Goal: Task Accomplishment & Management: Manage account settings

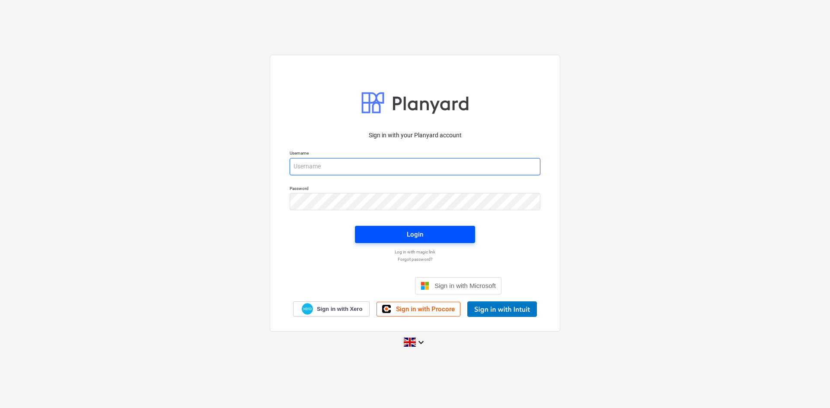
type input "aidan@thehalogroup.co.uk"
click at [395, 231] on span "Login" at bounding box center [414, 234] width 99 height 11
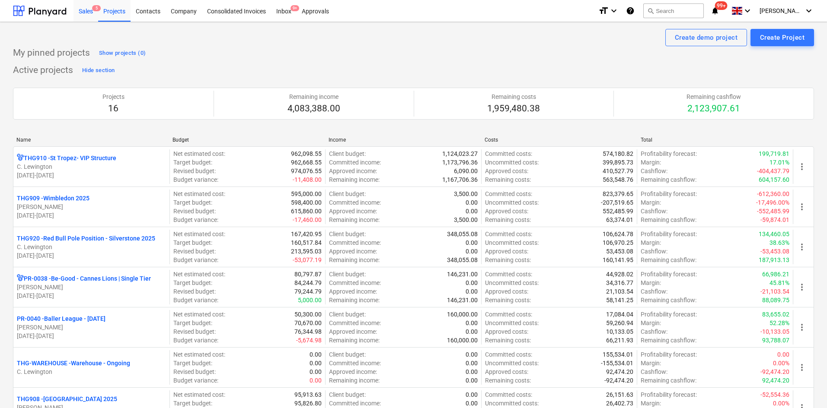
click at [83, 10] on div "Sales 5" at bounding box center [85, 11] width 25 height 22
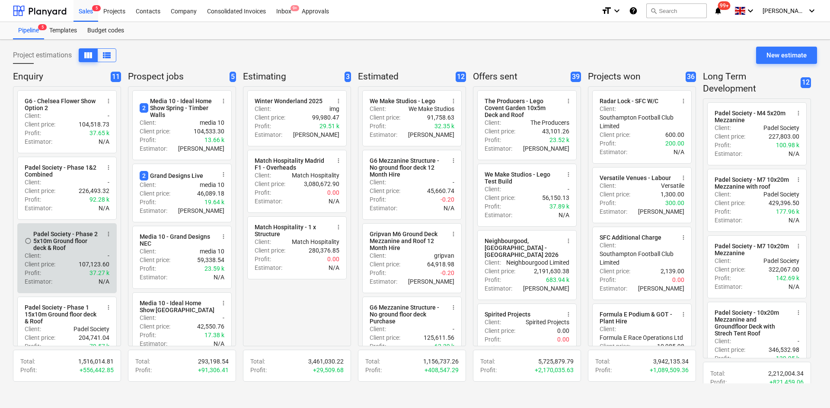
click at [52, 252] on div "Padel Society - Phase 2 5x10m Ground floor deck & Roof" at bounding box center [66, 241] width 67 height 21
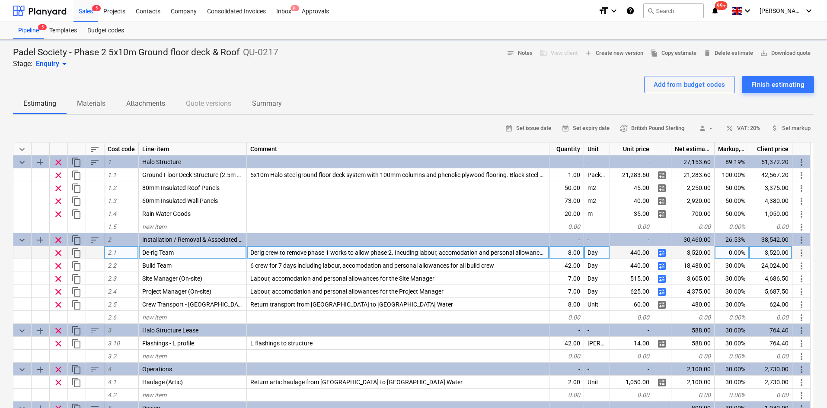
type textarea "x"
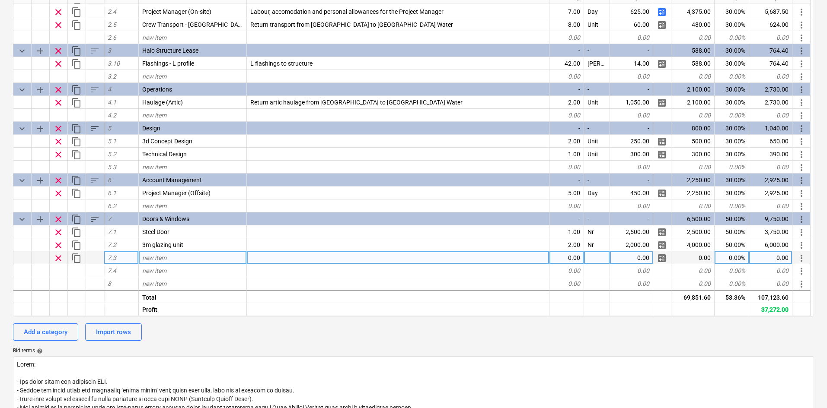
scroll to position [173, 0]
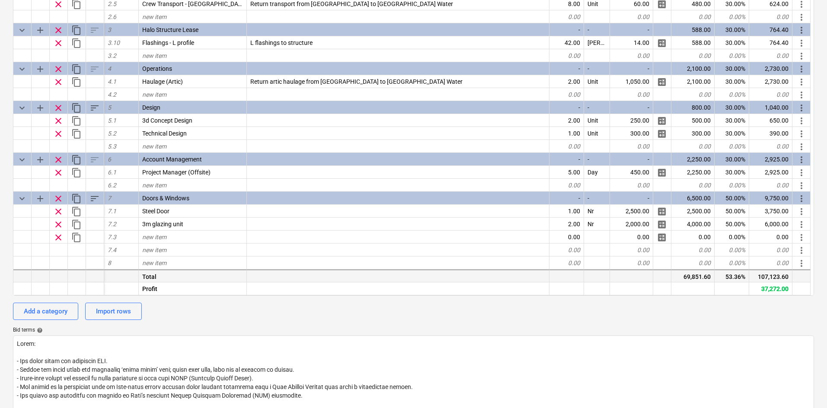
click at [773, 275] on div "107,123.60" at bounding box center [770, 276] width 43 height 13
click at [774, 275] on div "107,123.60" at bounding box center [770, 276] width 43 height 13
click at [770, 290] on div "37,272.00" at bounding box center [770, 289] width 43 height 13
click at [771, 290] on div "37,272.00" at bounding box center [770, 289] width 43 height 13
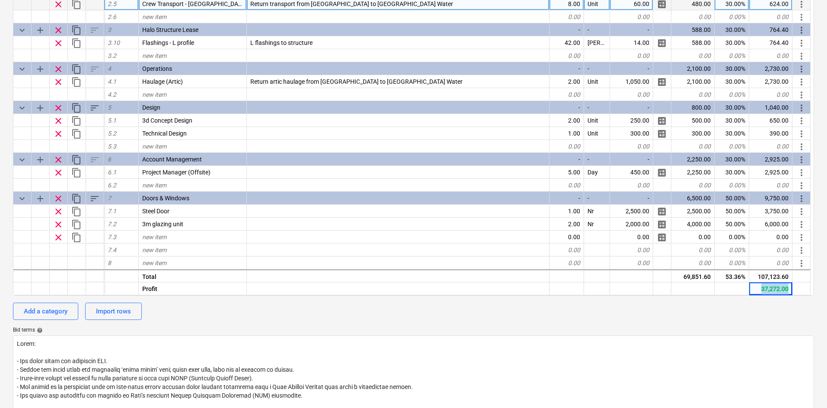
copy div "37,272.00"
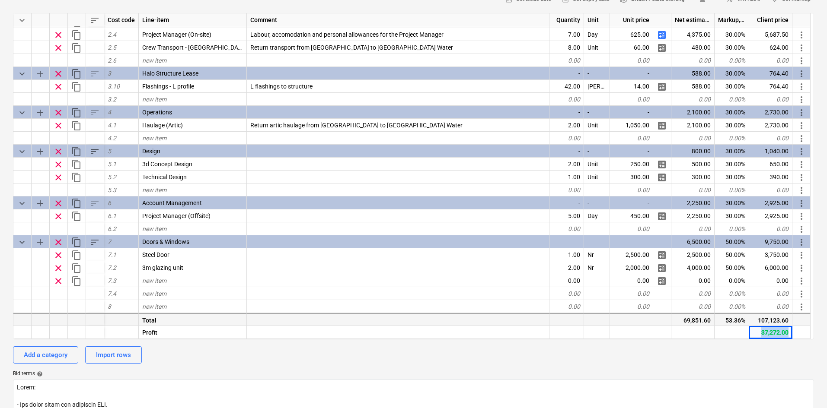
scroll to position [130, 0]
click at [767, 324] on div "107,123.60" at bounding box center [770, 319] width 43 height 13
copy div "107,123.60"
click at [767, 334] on div "37,272.00" at bounding box center [770, 332] width 43 height 13
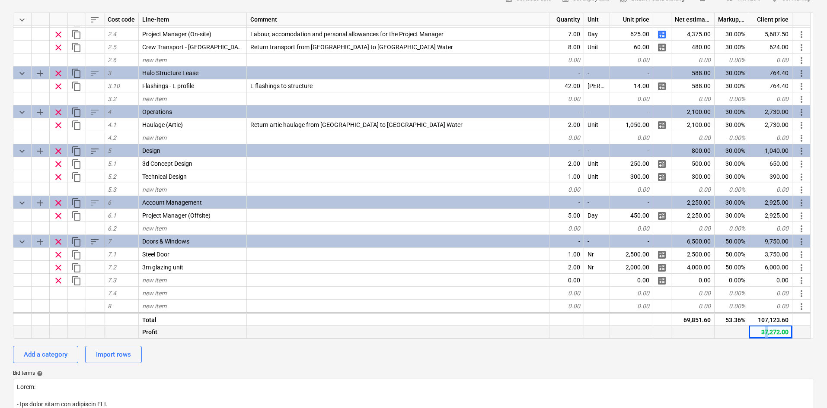
click at [767, 334] on div "37,272.00" at bounding box center [770, 332] width 43 height 13
click at [769, 338] on div "37,272.00" at bounding box center [770, 332] width 43 height 13
click at [769, 333] on div "37,272.00" at bounding box center [770, 332] width 43 height 13
copy div "37,272.00"
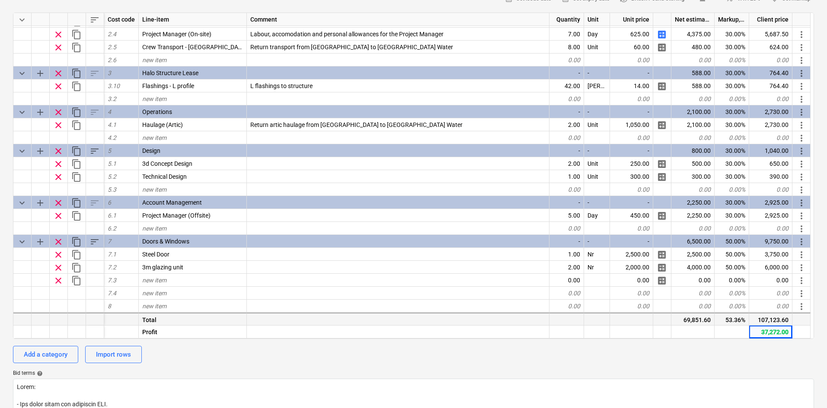
click at [763, 320] on div "107,123.60" at bounding box center [770, 319] width 43 height 13
click at [762, 320] on div "107,123.60" at bounding box center [770, 319] width 43 height 13
copy div "107,123.60"
click at [763, 328] on div "37,272.00" at bounding box center [770, 332] width 43 height 13
click at [765, 330] on div "37,272.00" at bounding box center [770, 332] width 43 height 13
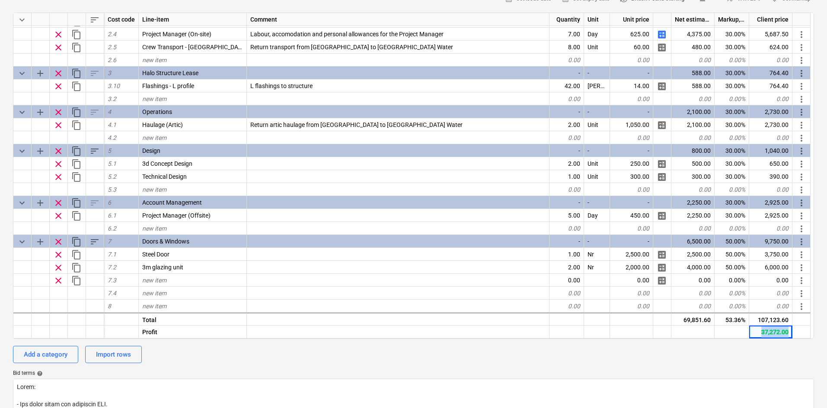
copy div "37,272.00"
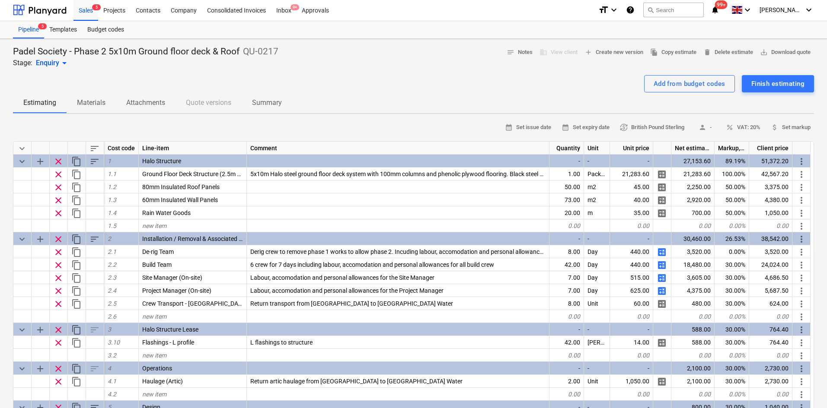
scroll to position [0, 0]
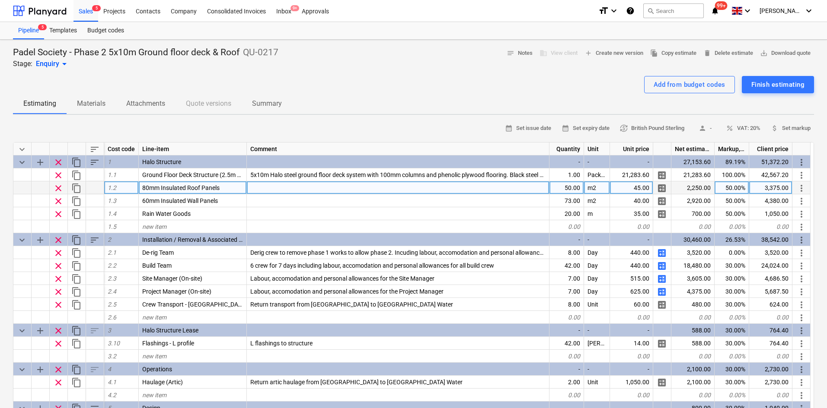
click at [715, 186] on div "50.00%" at bounding box center [731, 188] width 35 height 13
type input "75"
type textarea "x"
type input "75"
type textarea "x"
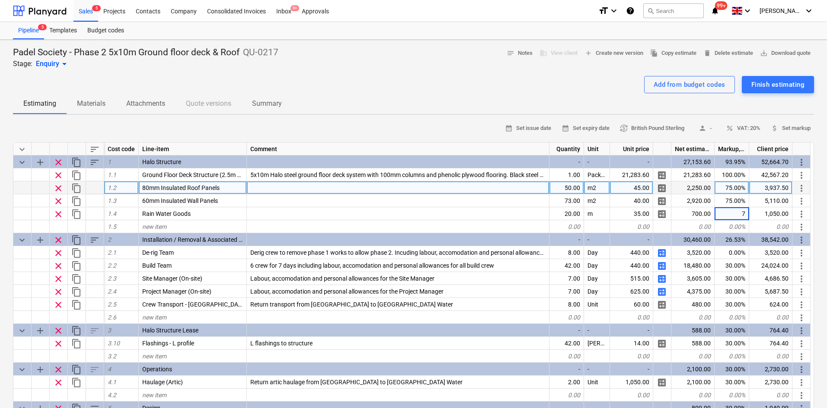
type input "75"
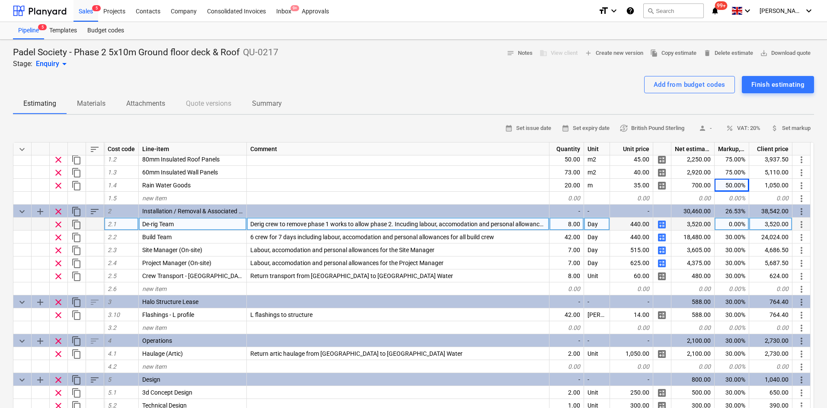
scroll to position [43, 0]
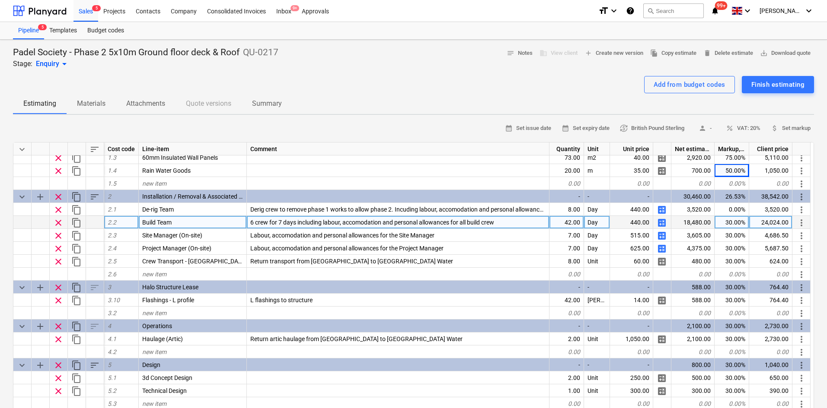
click at [738, 223] on div "30.00%" at bounding box center [731, 222] width 35 height 13
type input "45"
type textarea "x"
type input "45"
type textarea "x"
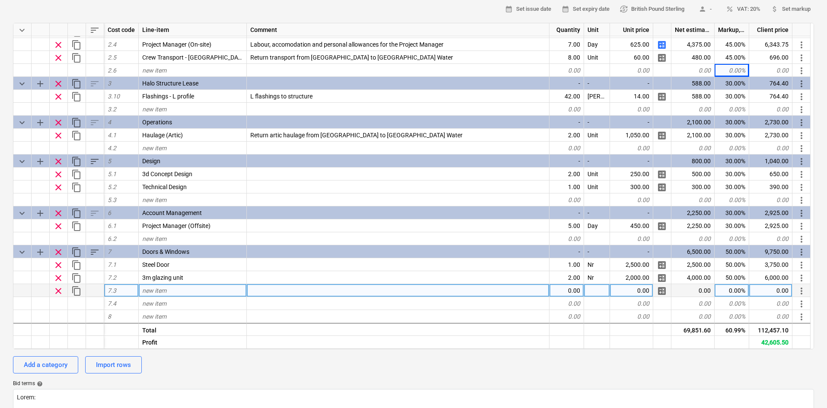
scroll to position [130, 0]
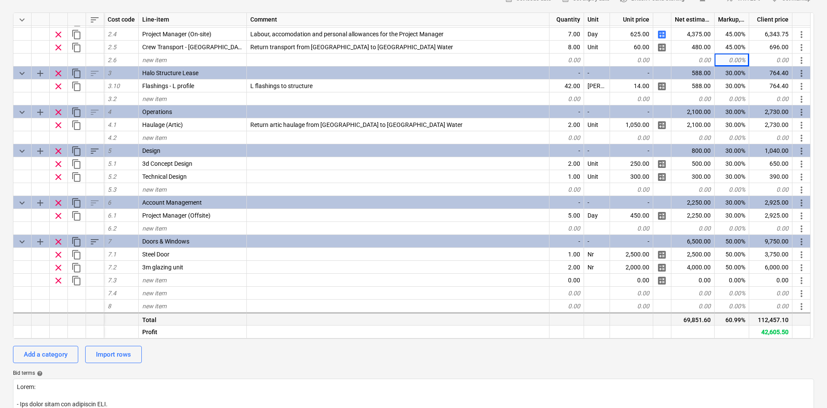
click at [766, 319] on div "112,457.10" at bounding box center [770, 319] width 43 height 13
copy div "112,457.10"
click at [764, 331] on div "42,605.50" at bounding box center [770, 332] width 43 height 13
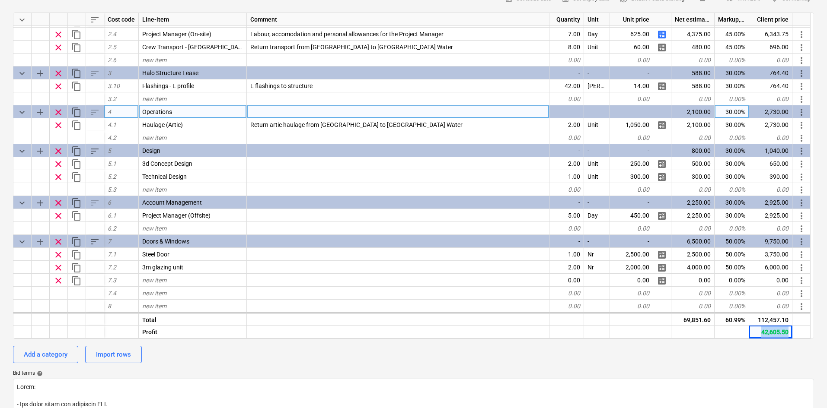
copy div "42,605.50"
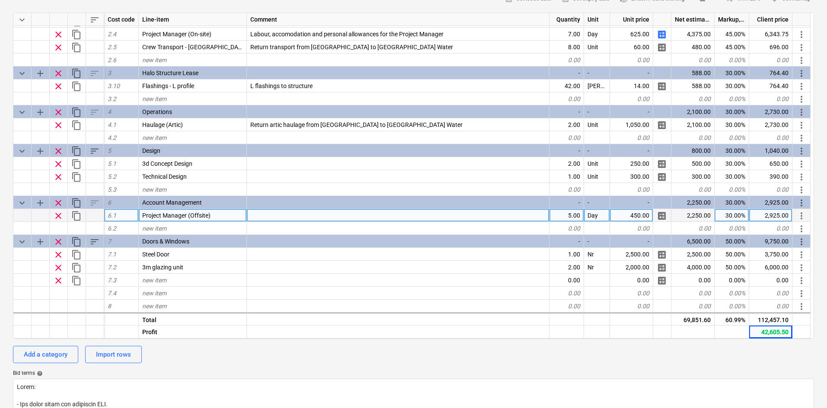
drag, startPoint x: 555, startPoint y: 217, endPoint x: 545, endPoint y: 213, distance: 10.4
click at [555, 217] on div "5.00" at bounding box center [566, 215] width 35 height 13
type input "10"
type textarea "x"
type input "50"
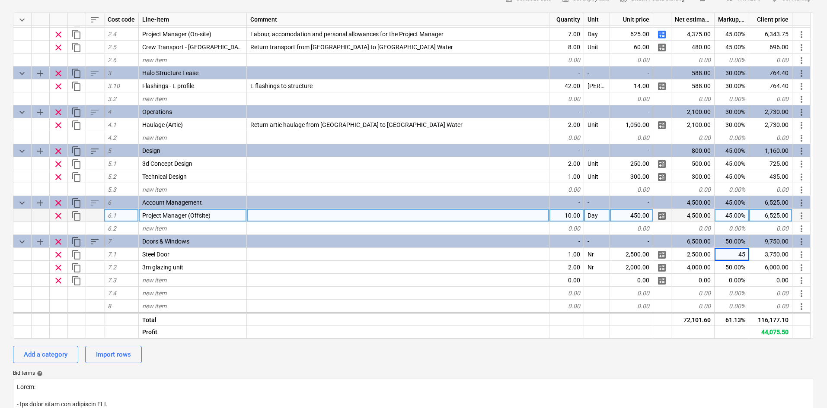
type textarea "x"
type input "50"
type textarea "x"
type input "50"
type textarea "x"
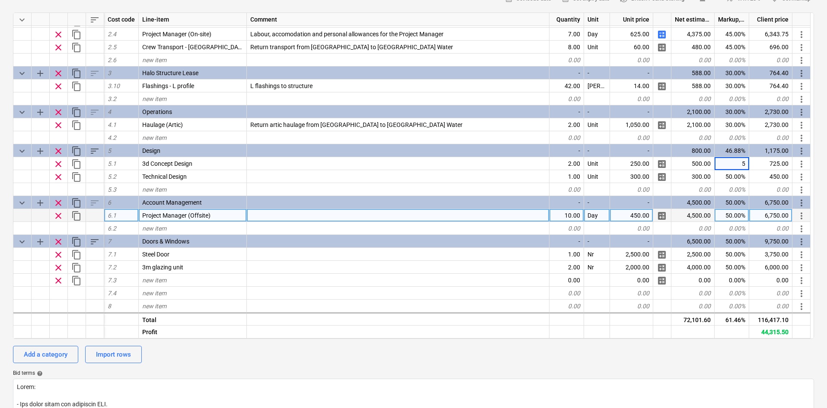
type input "50"
type textarea "x"
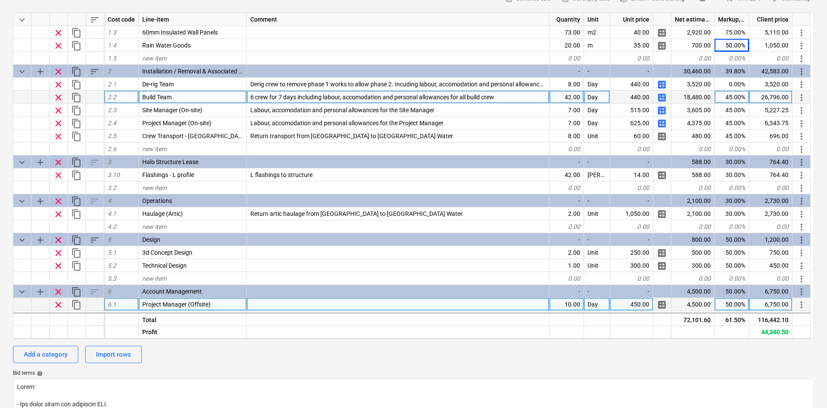
scroll to position [0, 0]
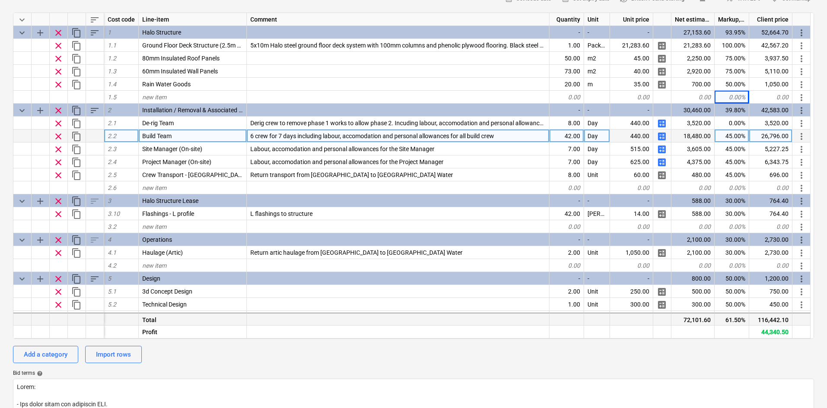
click at [773, 320] on div "116,442.10" at bounding box center [770, 319] width 43 height 13
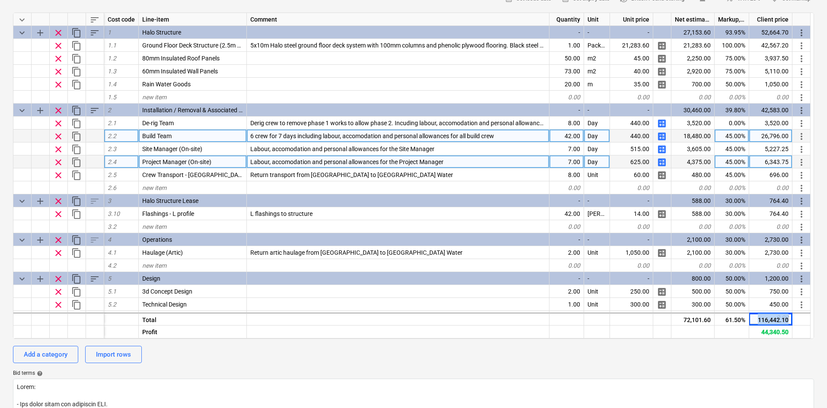
copy div "116,442.10"
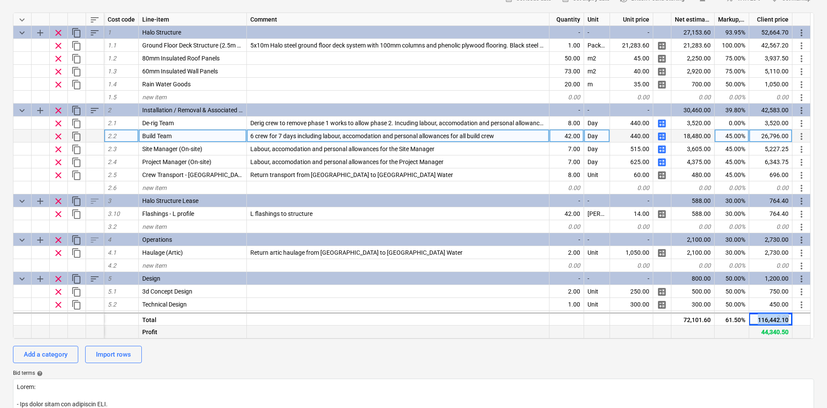
click at [777, 338] on div "44,340.50" at bounding box center [770, 332] width 43 height 13
click at [778, 337] on div "44,340.50" at bounding box center [770, 332] width 43 height 13
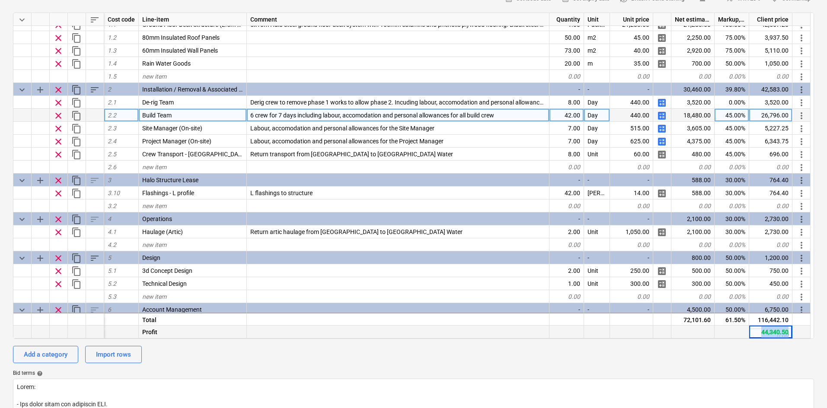
click at [778, 337] on div "44,340.50" at bounding box center [770, 332] width 43 height 13
copy div "44,340.50"
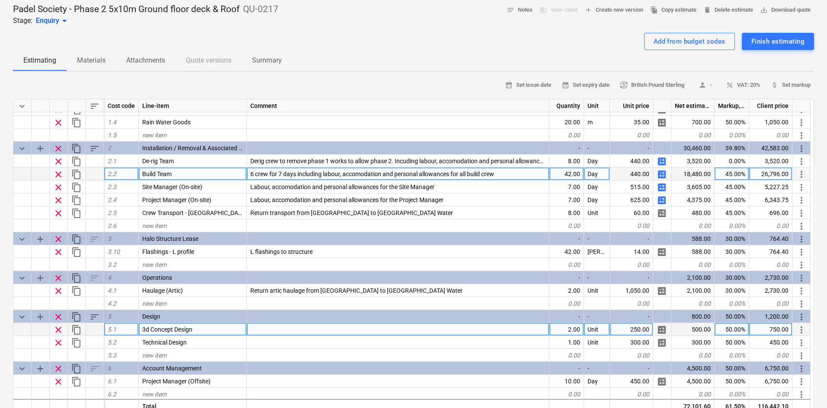
scroll to position [86, 0]
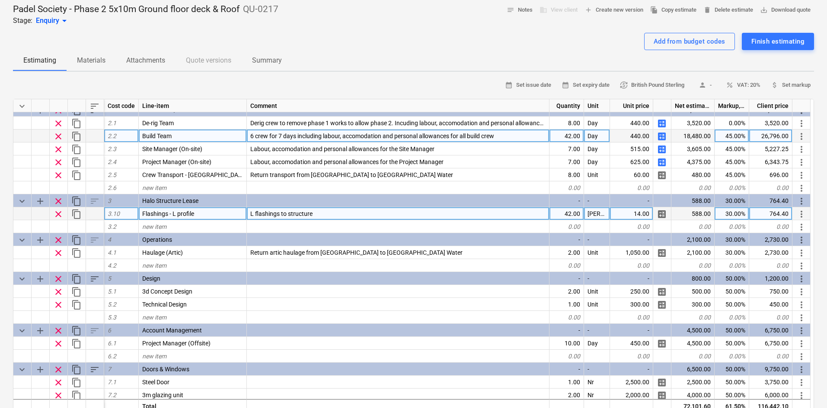
click at [727, 212] on div "30.00%" at bounding box center [731, 213] width 35 height 13
type input "45"
type textarea "x"
type input "45"
type textarea "x"
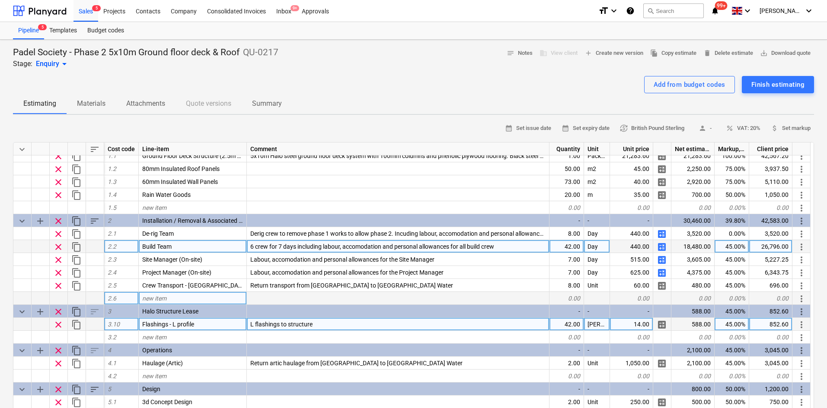
scroll to position [0, 0]
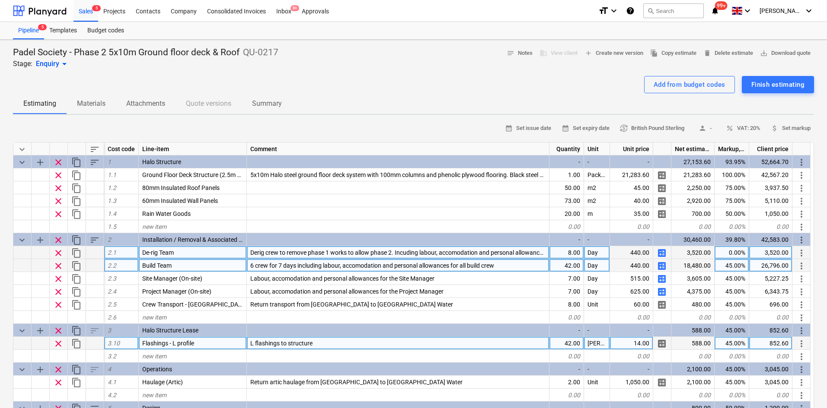
click at [736, 251] on div "0.00%" at bounding box center [731, 252] width 35 height 13
type input "45"
type textarea "x"
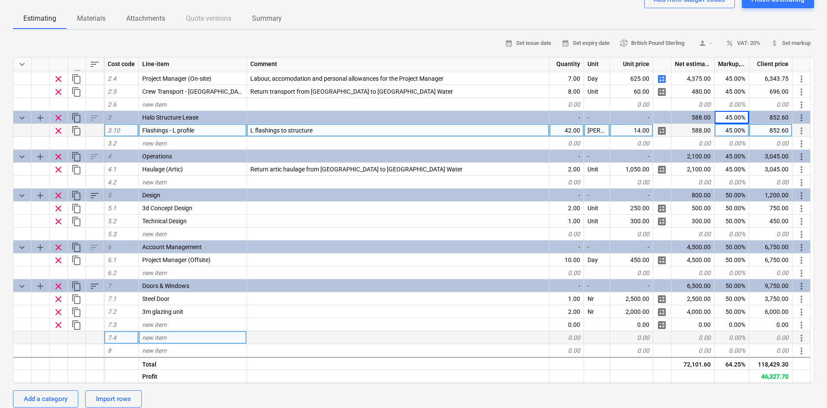
scroll to position [130, 0]
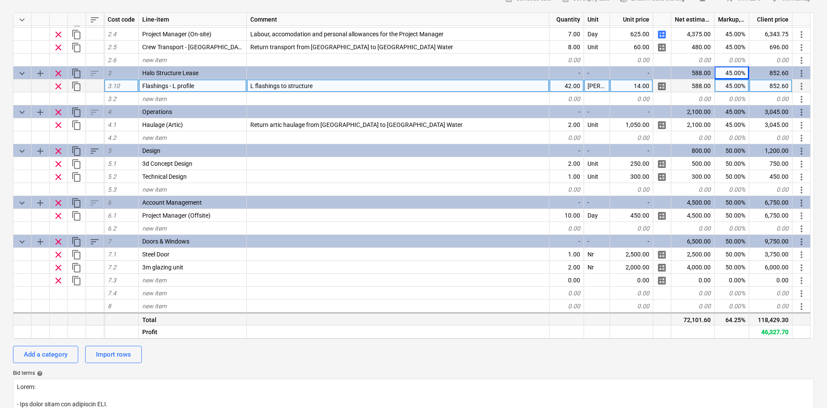
click at [775, 319] on div "118,429.30" at bounding box center [770, 319] width 43 height 13
click at [768, 328] on div "46,327.70" at bounding box center [770, 332] width 43 height 13
click at [768, 329] on div "46,327.70" at bounding box center [770, 332] width 43 height 13
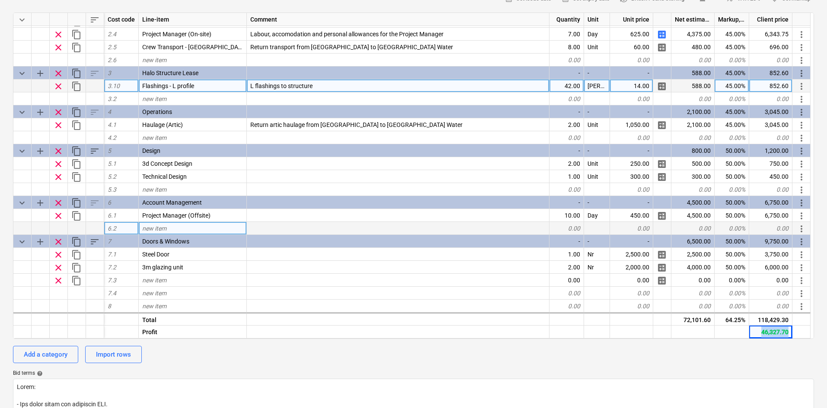
copy div "46,327.70"
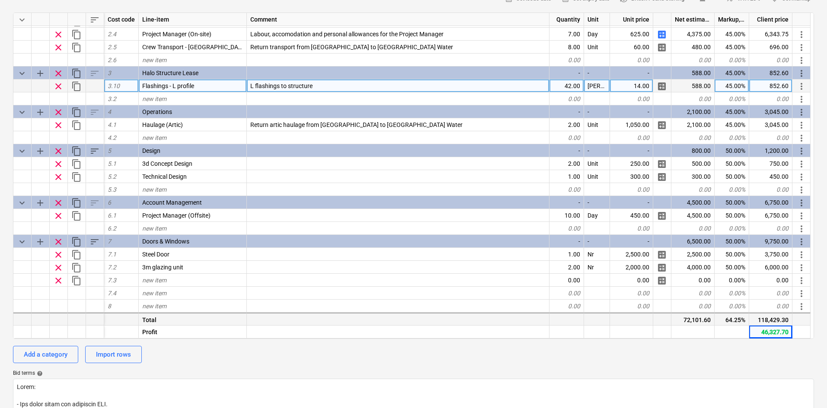
click at [776, 322] on div "118,429.30" at bounding box center [770, 319] width 43 height 13
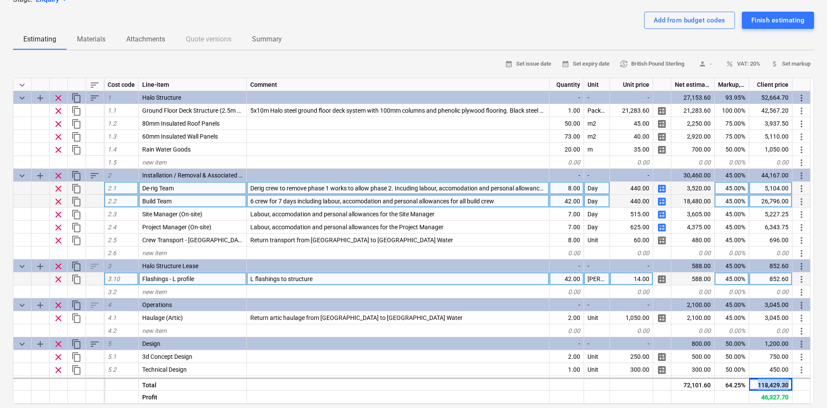
scroll to position [43, 0]
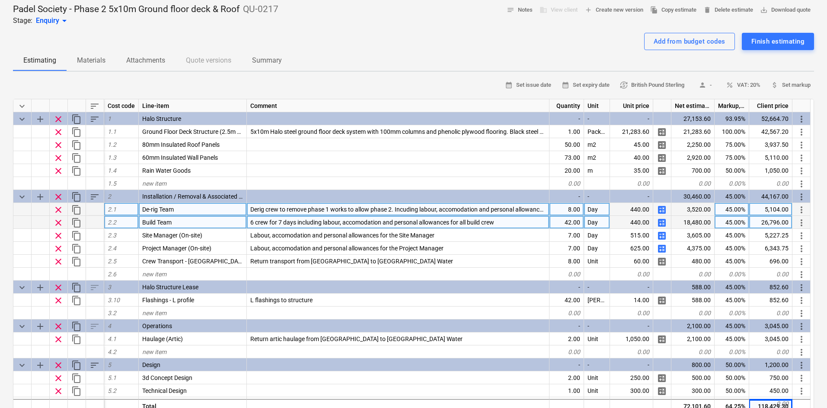
click at [734, 211] on div "45.00%" at bounding box center [731, 209] width 35 height 13
type input "70"
type textarea "x"
type input "70"
type textarea "x"
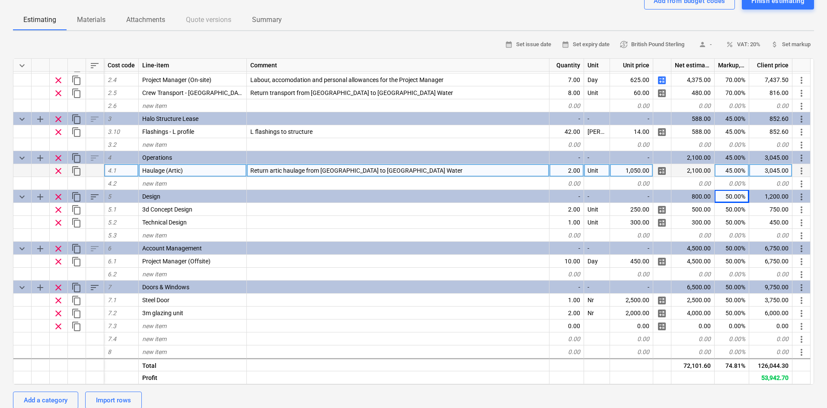
scroll to position [130, 0]
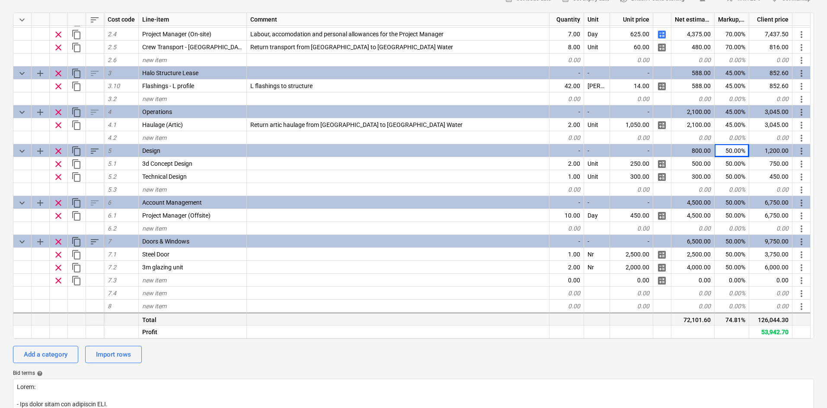
click at [776, 324] on div "126,044.30" at bounding box center [770, 319] width 43 height 13
click at [775, 323] on div "126,044.30" at bounding box center [770, 319] width 43 height 13
click at [763, 334] on div "53,942.70" at bounding box center [770, 332] width 43 height 13
click at [762, 333] on div "53,942.70" at bounding box center [770, 332] width 43 height 13
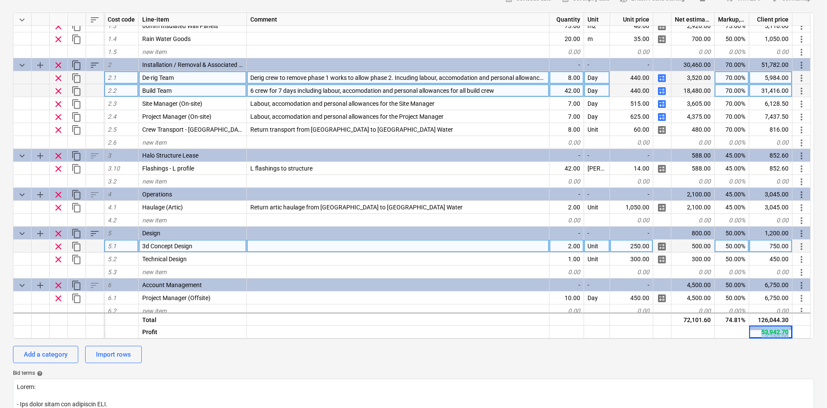
scroll to position [41, 0]
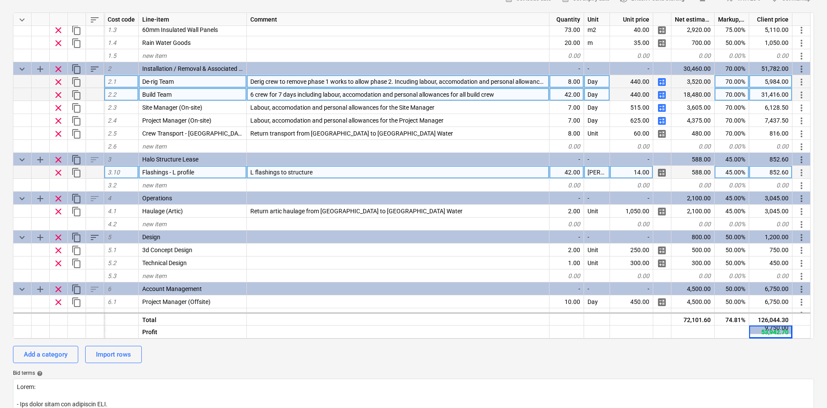
click at [734, 175] on div "45.00%" at bounding box center [731, 172] width 35 height 13
type input "70"
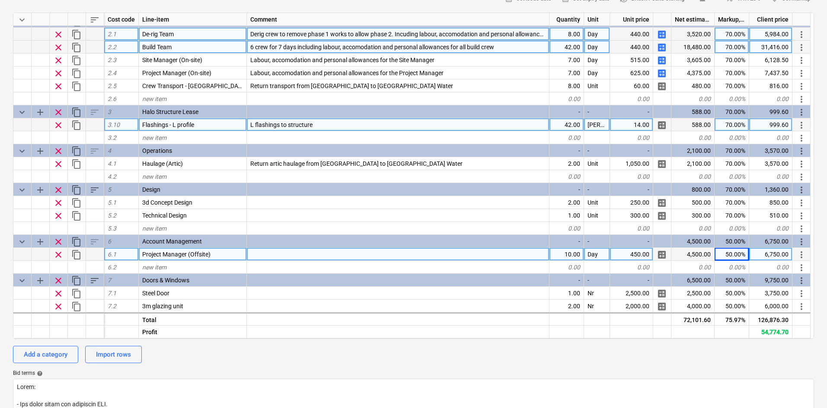
type textarea "x"
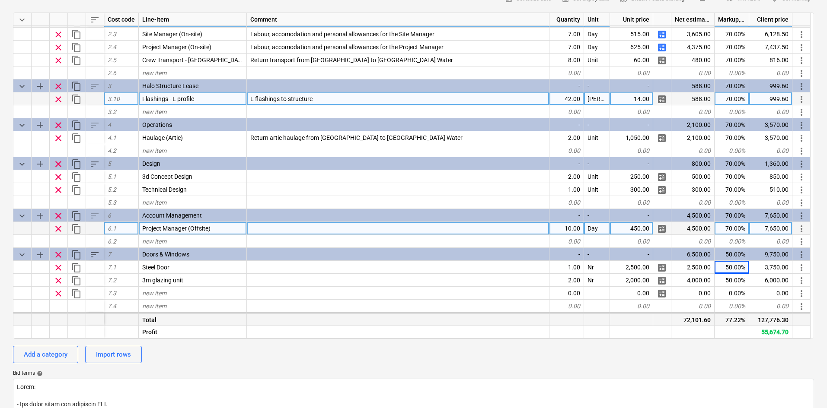
click at [773, 319] on div "127,776.30" at bounding box center [770, 319] width 43 height 13
click at [771, 340] on div "calendar_month Set issue date calendar_month Set expiry date currency_exchange …" at bounding box center [413, 288] width 801 height 593
click at [770, 338] on div "55,674.70" at bounding box center [770, 332] width 43 height 13
click at [769, 337] on div "55,674.70" at bounding box center [770, 332] width 43 height 13
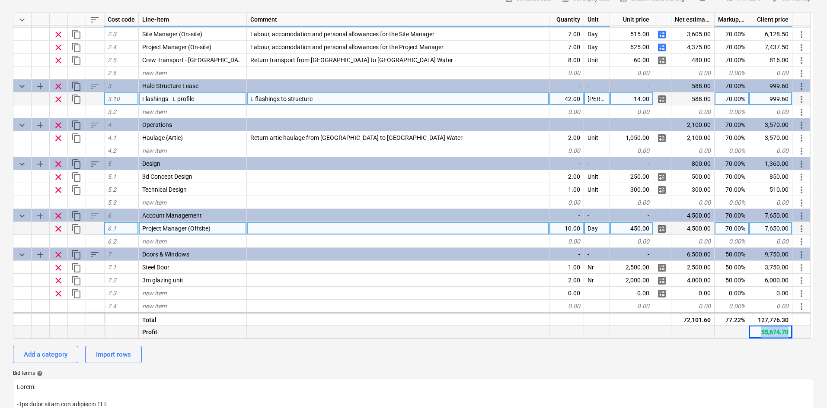
click at [769, 337] on div "55,674.70" at bounding box center [770, 332] width 43 height 13
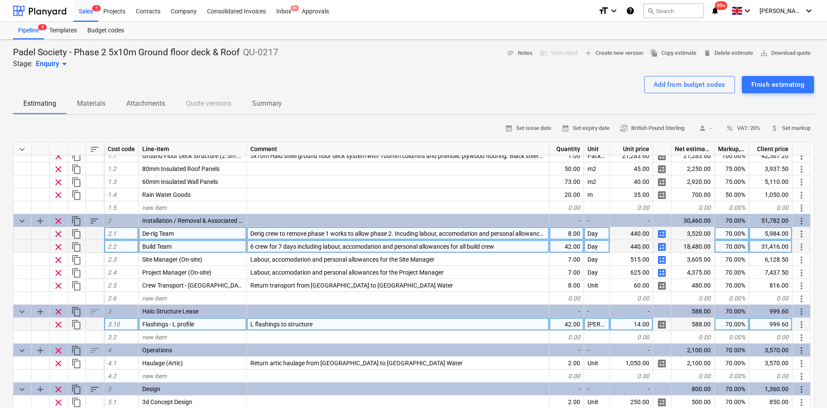
scroll to position [0, 0]
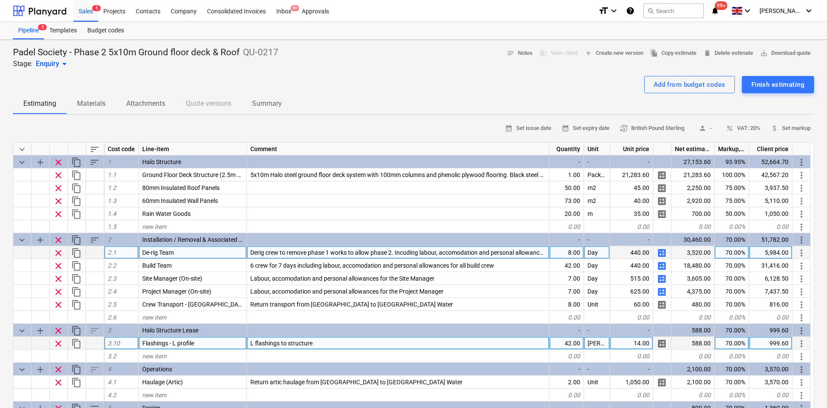
click at [717, 251] on div "70.00%" at bounding box center [731, 252] width 35 height 13
type input "75"
type textarea "x"
type input "75"
type textarea "x"
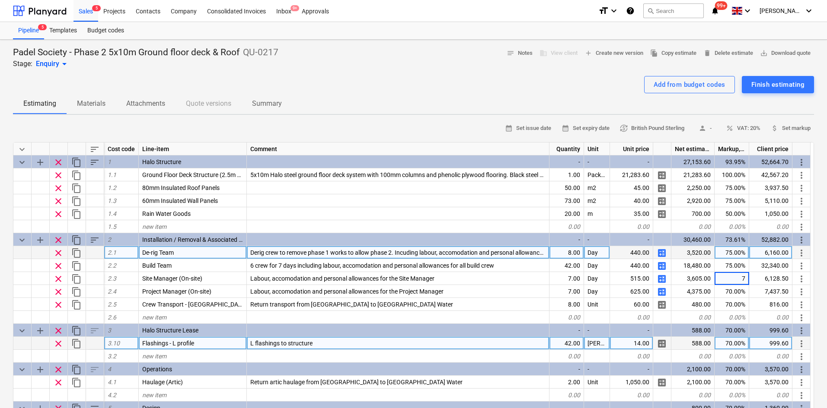
type input "75"
type textarea "x"
type input "75"
type textarea "x"
type input "75"
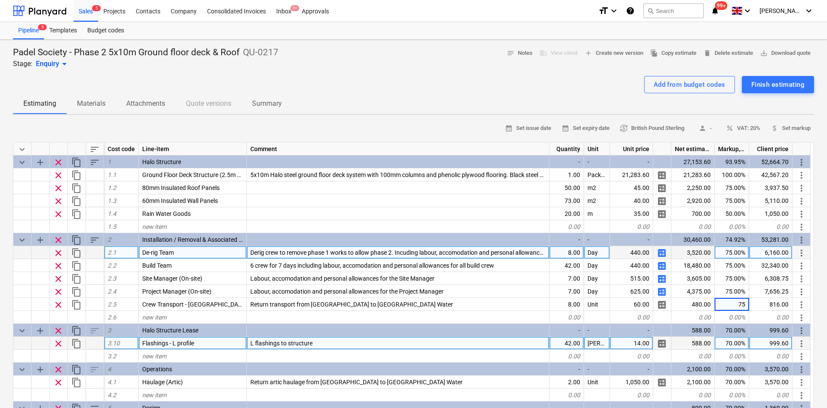
type textarea "x"
type input "75"
type textarea "x"
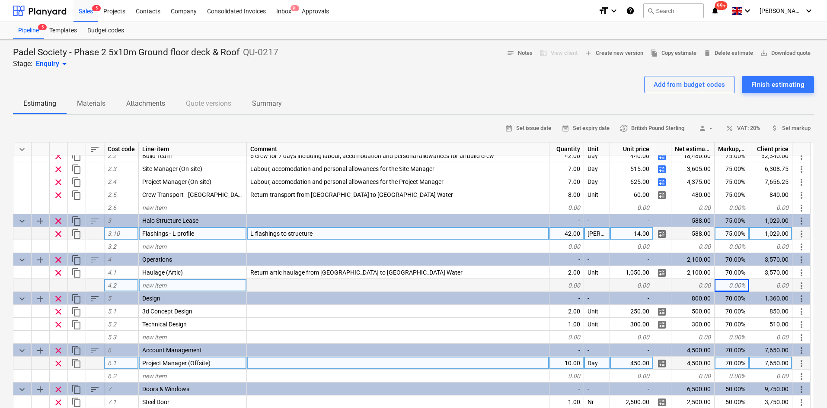
scroll to position [128, 0]
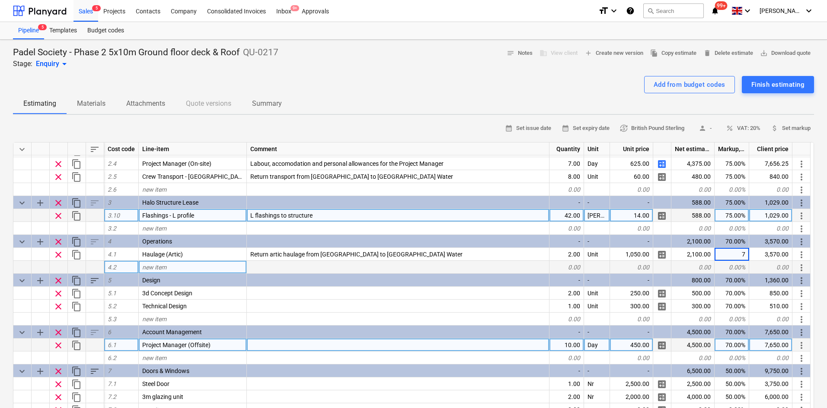
type input "75"
type textarea "x"
type input "75"
type textarea "x"
type input "75"
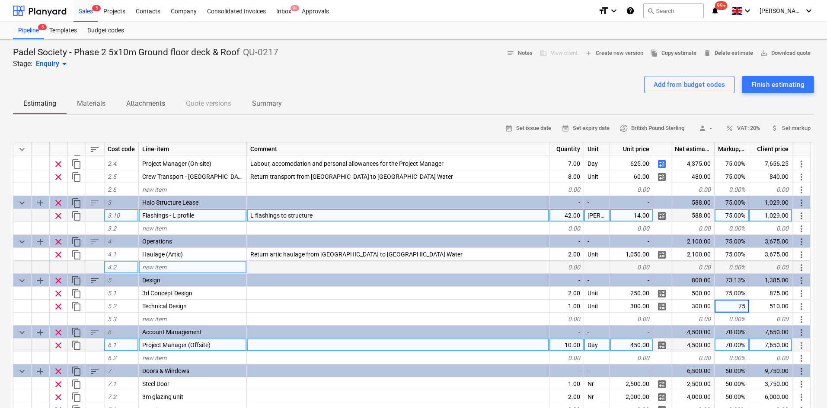
type textarea "x"
type input "75"
type textarea "x"
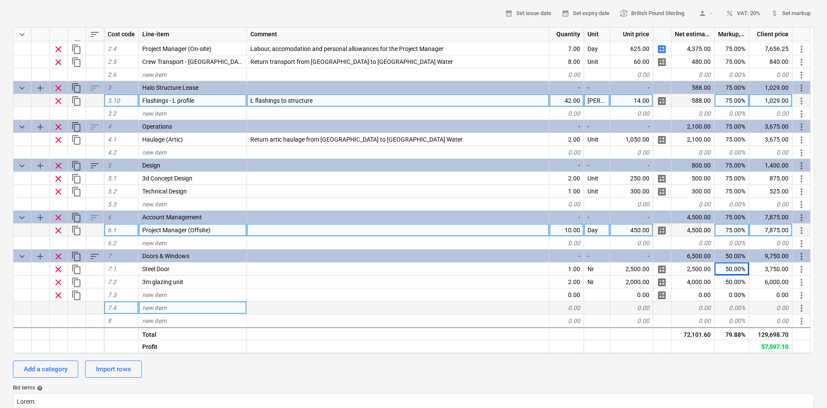
scroll to position [130, 0]
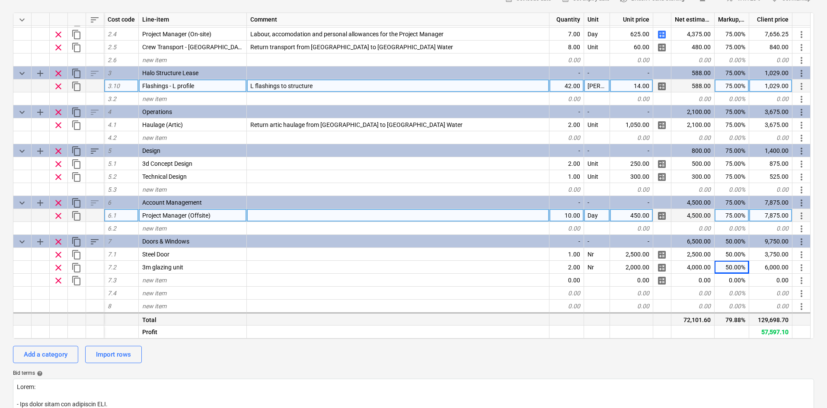
click at [774, 321] on div "129,698.70" at bounding box center [770, 319] width 43 height 13
click at [773, 321] on div "129,698.70" at bounding box center [770, 319] width 43 height 13
click at [767, 330] on div "57,597.10" at bounding box center [770, 332] width 43 height 13
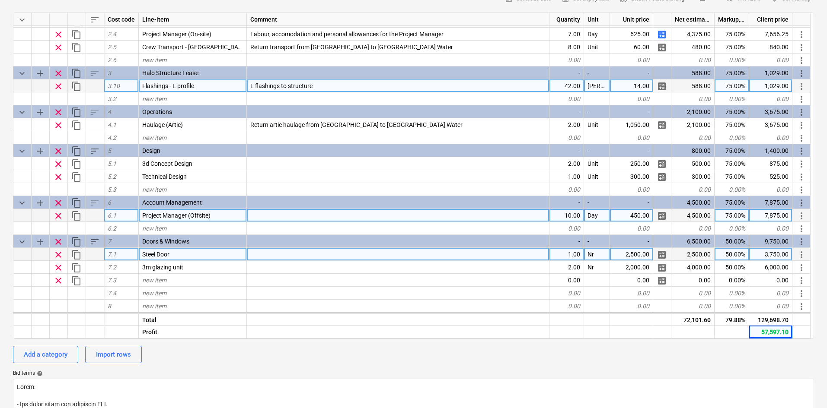
click at [730, 258] on div "50.00%" at bounding box center [731, 254] width 35 height 13
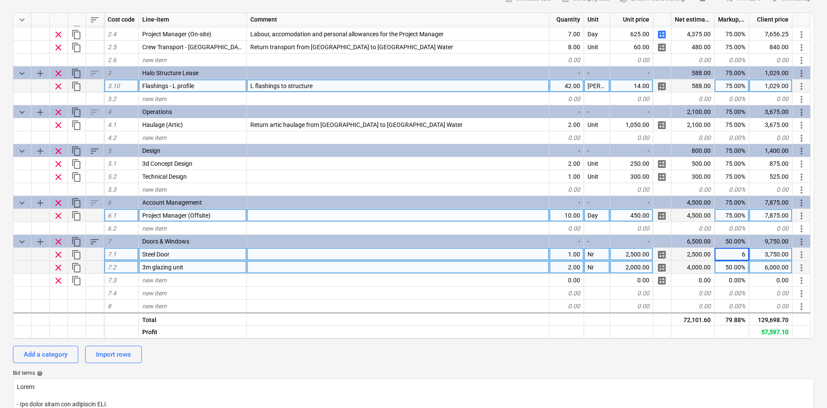
type input "60"
type textarea "x"
type input "60"
type textarea "x"
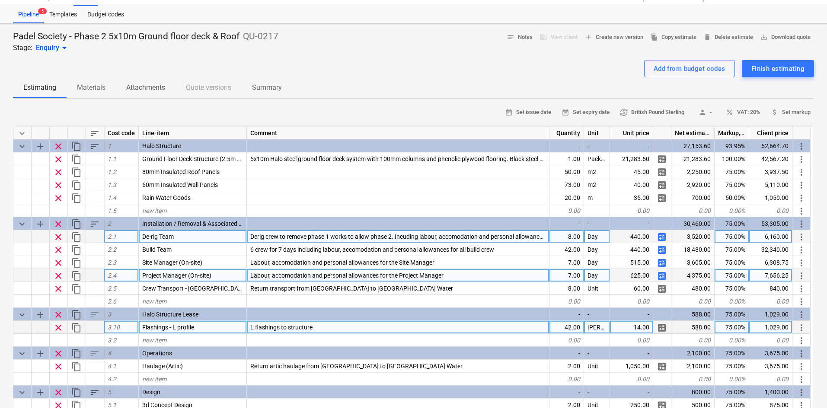
scroll to position [0, 0]
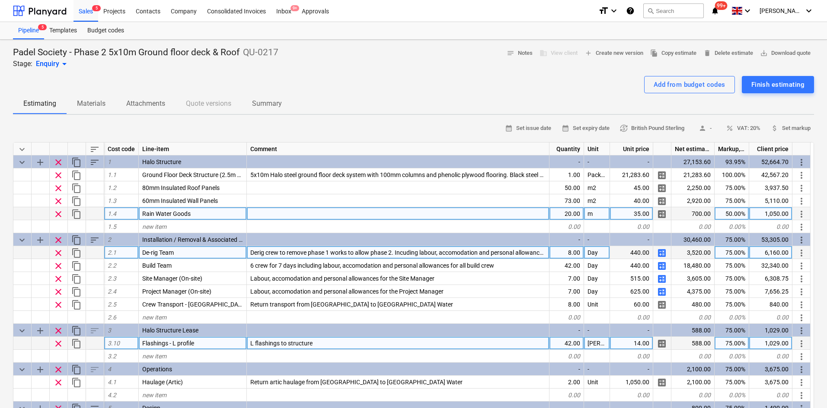
click at [723, 212] on div "50.00%" at bounding box center [731, 213] width 35 height 13
type input "75"
type textarea "x"
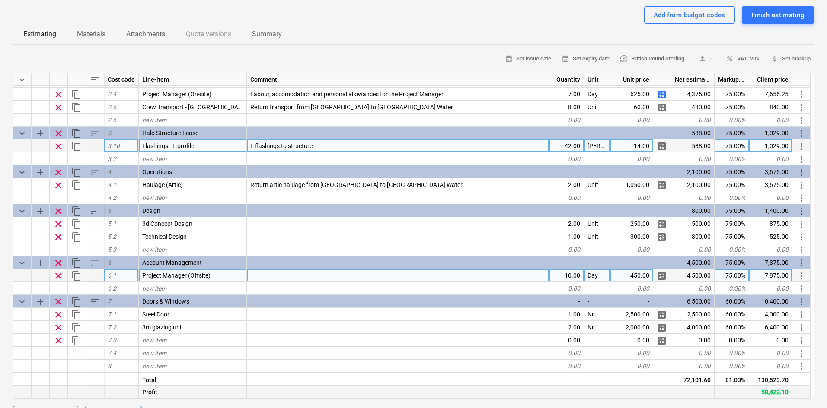
scroll to position [173, 0]
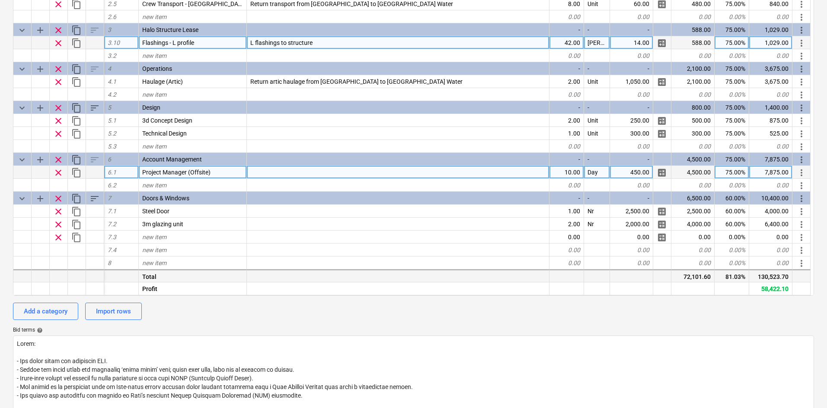
click at [768, 278] on div "130,523.70" at bounding box center [770, 276] width 43 height 13
click at [768, 277] on div "130,523.70" at bounding box center [770, 276] width 43 height 13
click at [772, 288] on div "58,422.10" at bounding box center [770, 289] width 43 height 13
click at [773, 291] on div "58,422.10" at bounding box center [770, 289] width 43 height 13
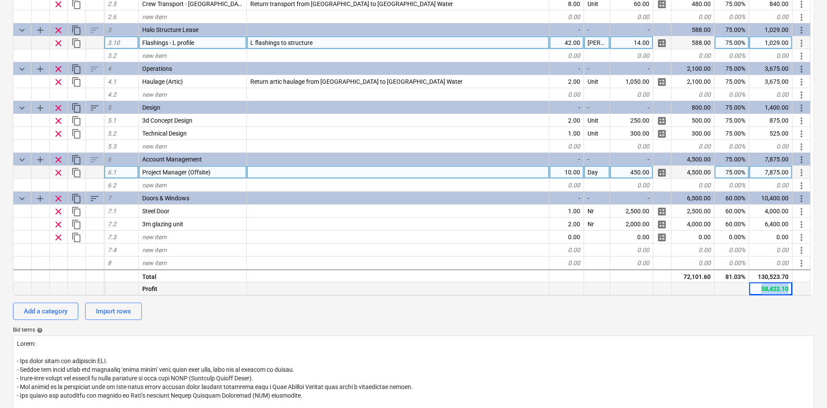
click at [774, 290] on div "58,422.10" at bounding box center [770, 289] width 43 height 13
click at [775, 279] on div "130,523.70" at bounding box center [770, 276] width 43 height 13
click at [772, 292] on div "58,422.10" at bounding box center [770, 289] width 43 height 13
click at [772, 291] on div "58,422.10" at bounding box center [770, 289] width 43 height 13
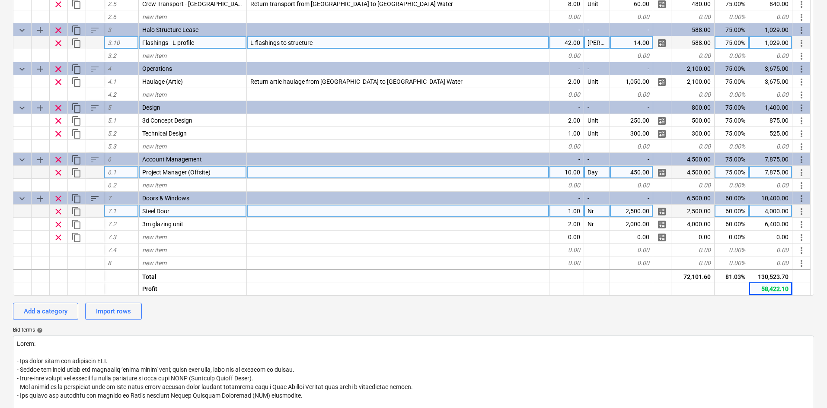
click at [733, 211] on div "60.00%" at bounding box center [731, 211] width 35 height 13
type input "7"
type textarea "x"
type input "75"
type textarea "x"
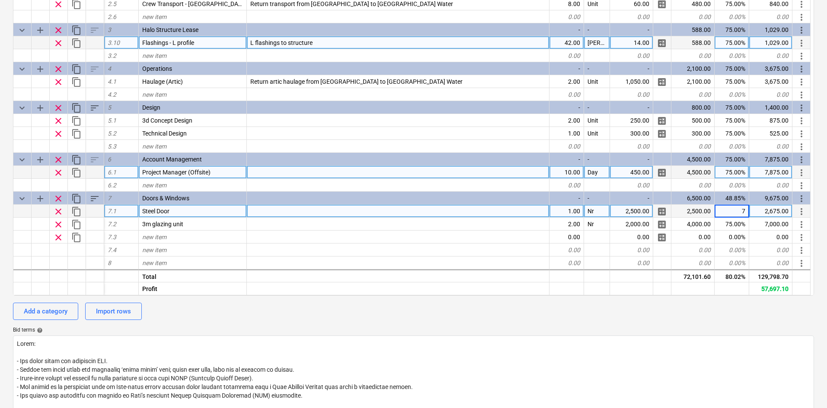
type input "75"
click at [788, 278] on div "131,498.70" at bounding box center [770, 276] width 43 height 13
click at [788, 277] on div "131,498.70" at bounding box center [770, 276] width 43 height 13
click at [773, 278] on div "131,498.70" at bounding box center [770, 276] width 43 height 13
click at [772, 277] on div "131,498.70" at bounding box center [770, 276] width 43 height 13
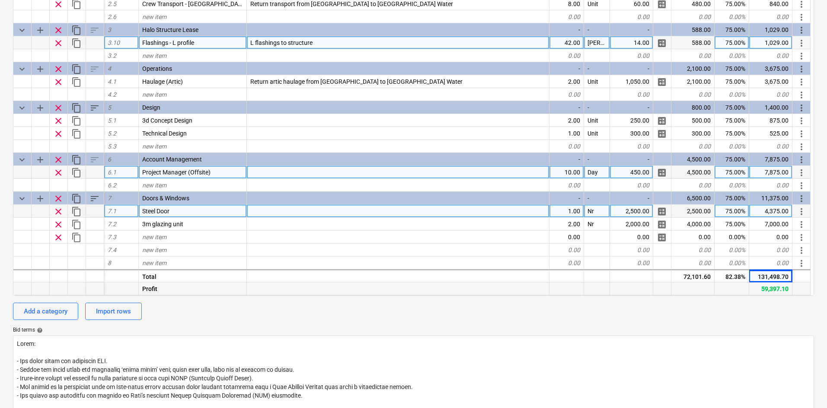
click at [769, 288] on div "59,397.10" at bounding box center [770, 289] width 43 height 13
click at [770, 288] on div "59,397.10" at bounding box center [770, 289] width 43 height 13
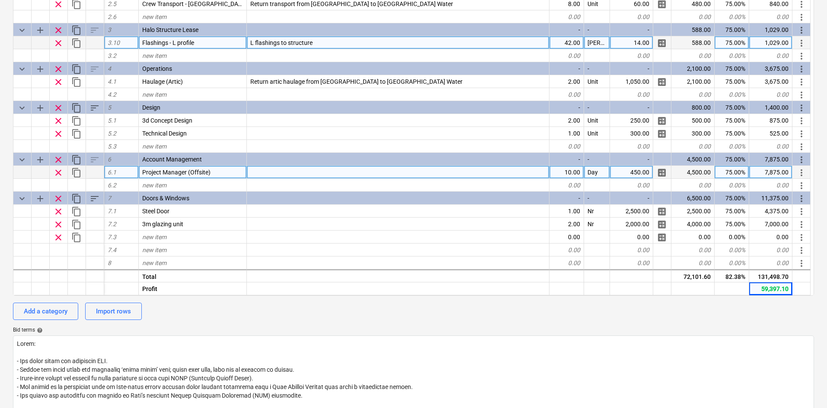
click at [469, 319] on div "Add a category Import rows" at bounding box center [413, 311] width 801 height 17
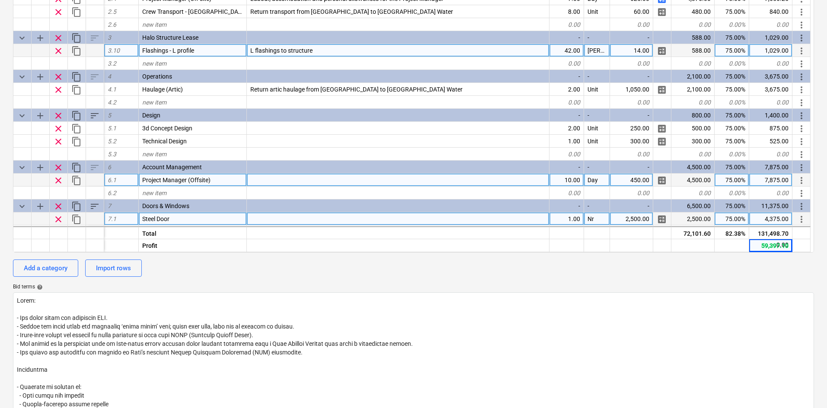
scroll to position [128, 0]
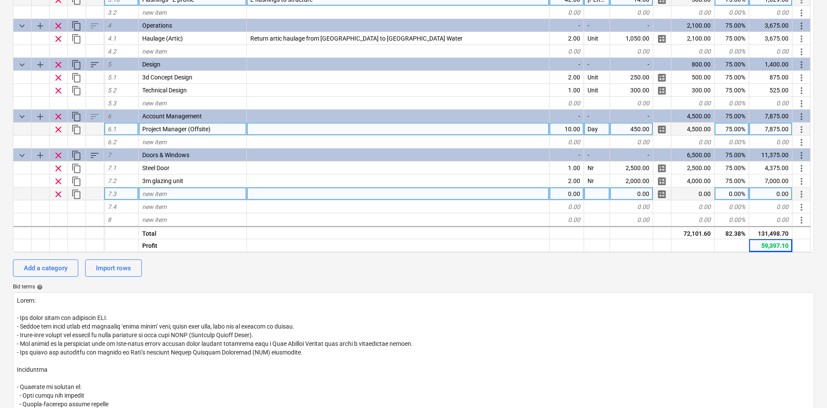
click at [57, 193] on span "clear" at bounding box center [58, 194] width 10 height 10
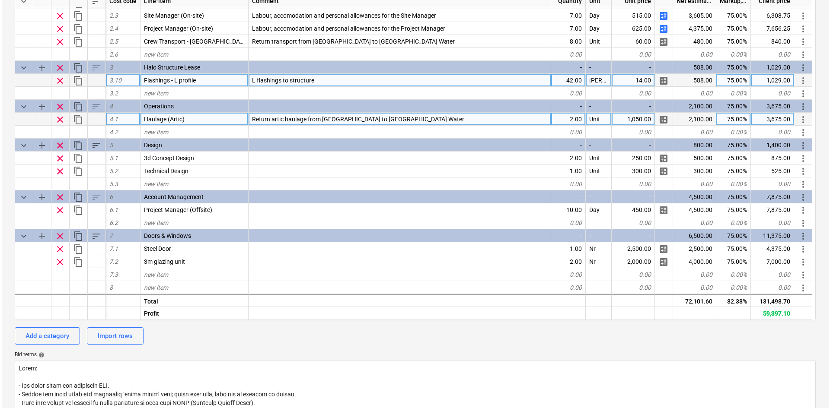
scroll to position [0, 0]
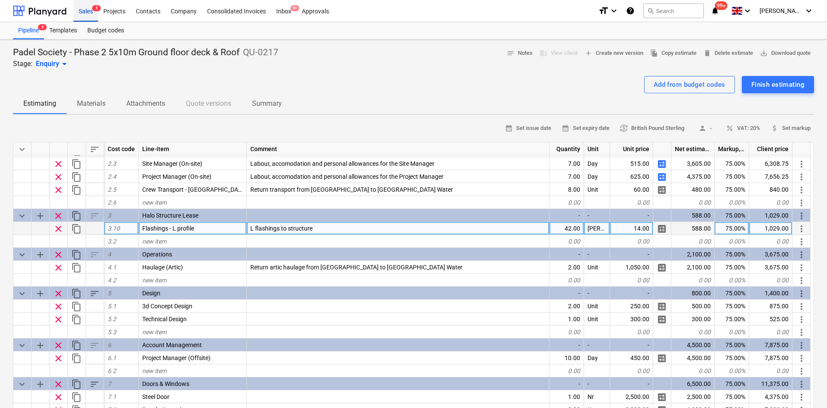
click at [92, 6] on div "Sales 5" at bounding box center [85, 11] width 25 height 22
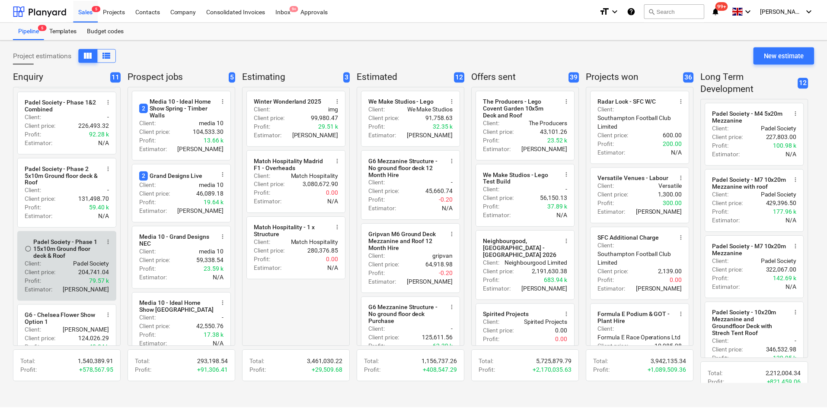
scroll to position [86, 0]
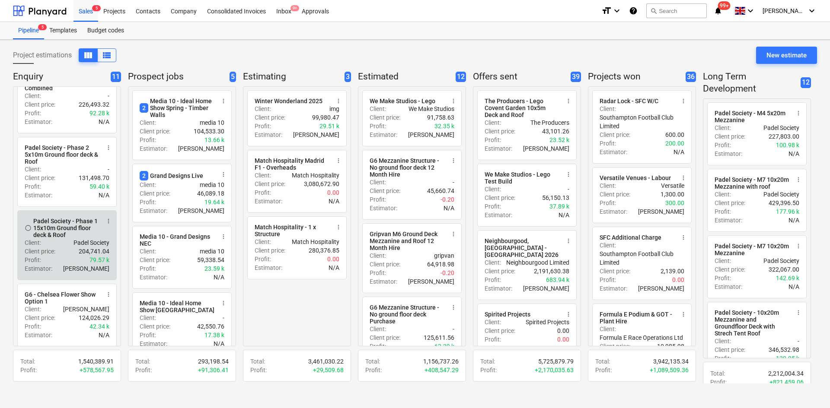
click at [63, 239] on div "Padel Society - Phase 1 15x10m Ground floor deck & Roof" at bounding box center [66, 228] width 67 height 21
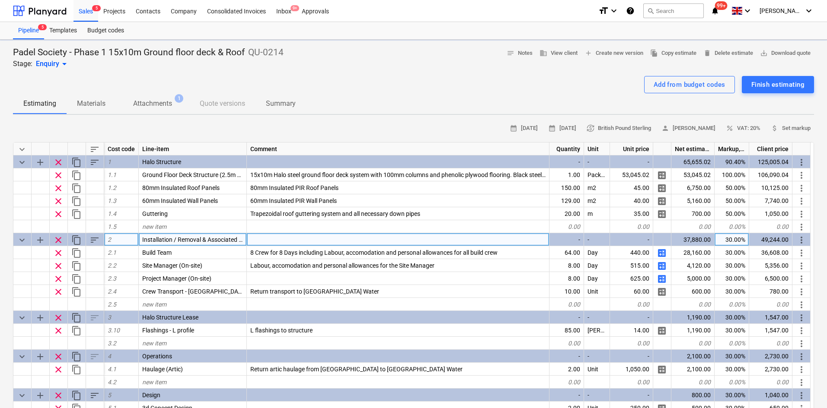
type textarea "x"
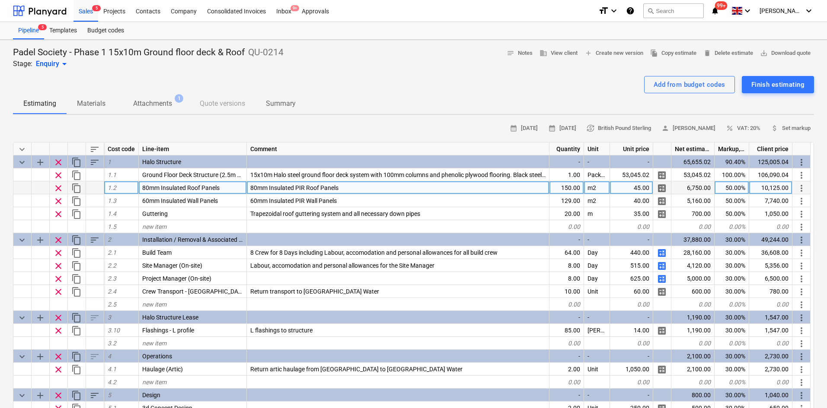
click at [732, 185] on div "50.00%" at bounding box center [731, 188] width 35 height 13
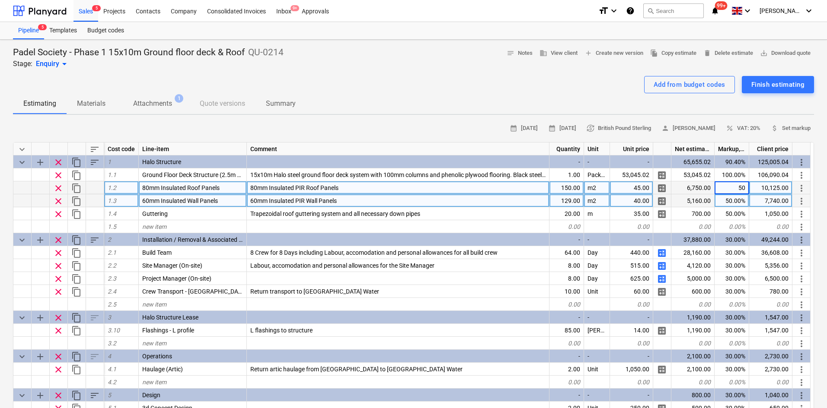
type input "7"
type textarea "x"
type input "75"
type textarea "x"
type input "75"
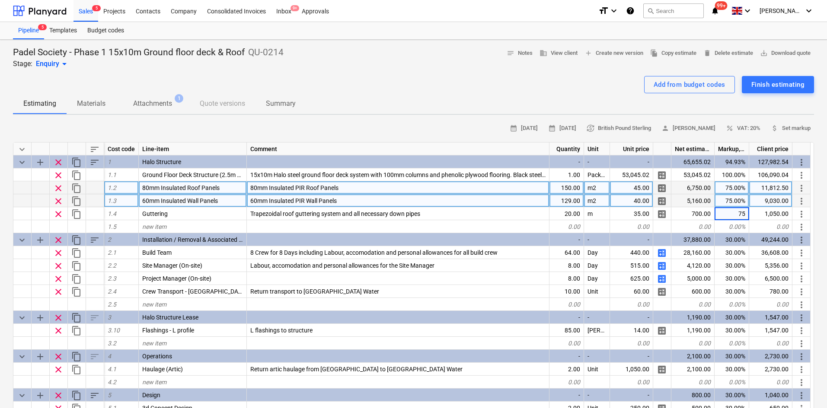
type textarea "x"
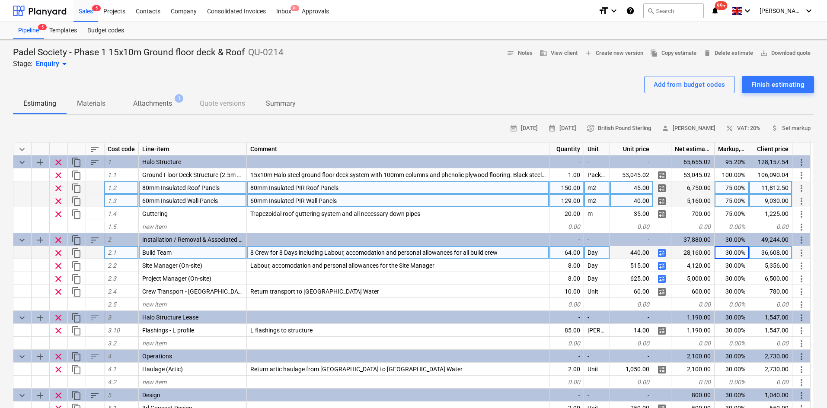
click at [721, 249] on div "30.00%" at bounding box center [731, 252] width 35 height 13
type input "75"
type textarea "x"
type input "75"
type textarea "x"
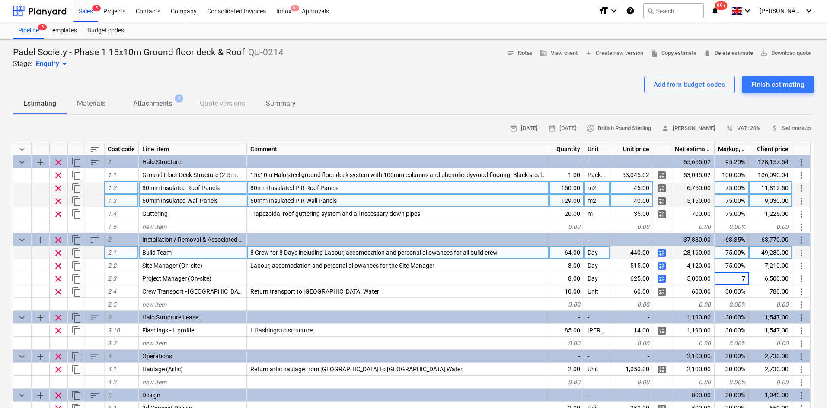
type input "75"
type textarea "x"
type input "75"
type textarea "x"
type input "75"
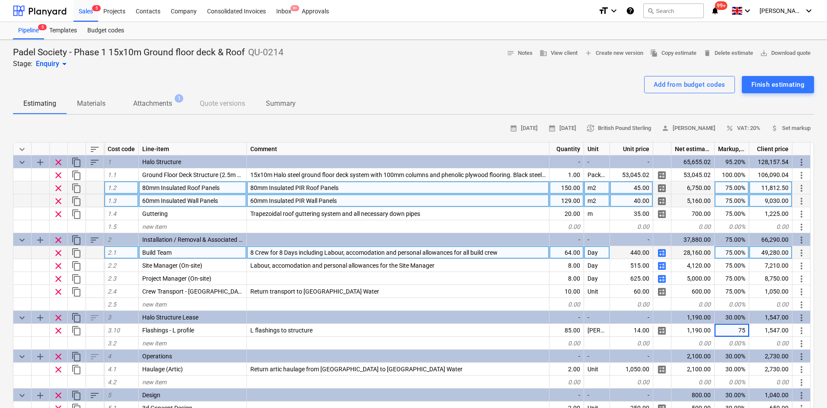
type textarea "x"
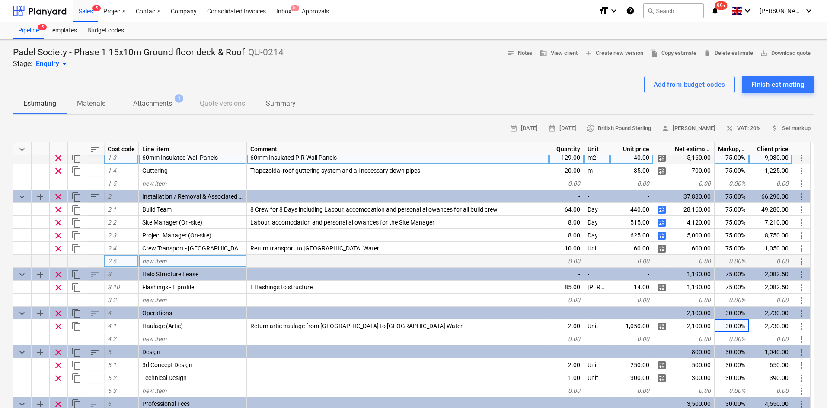
scroll to position [86, 0]
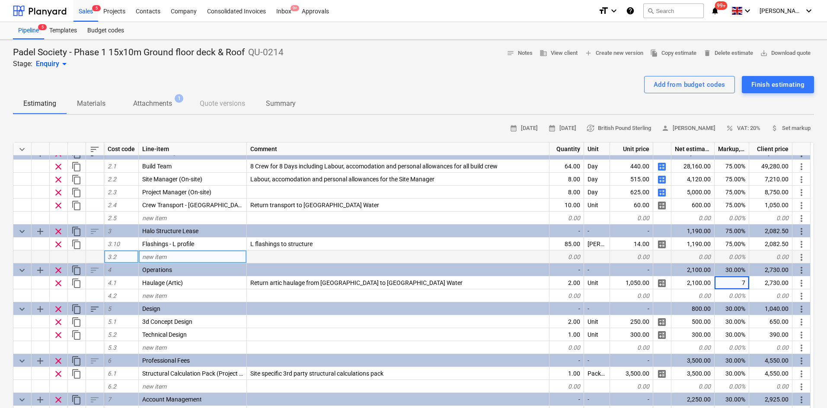
type input "75"
type textarea "x"
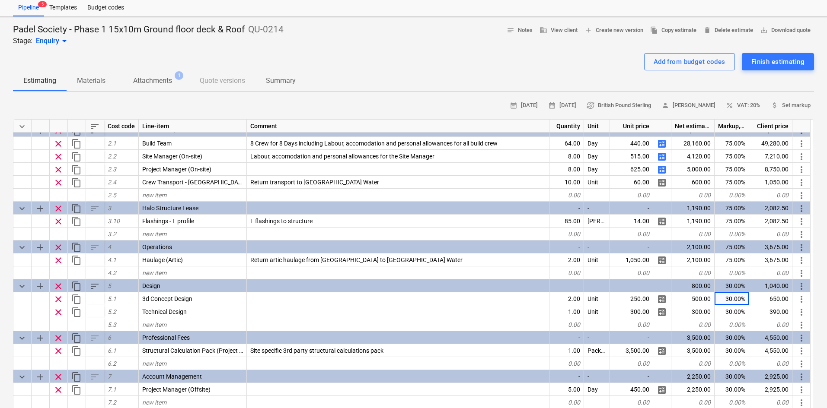
scroll to position [43, 0]
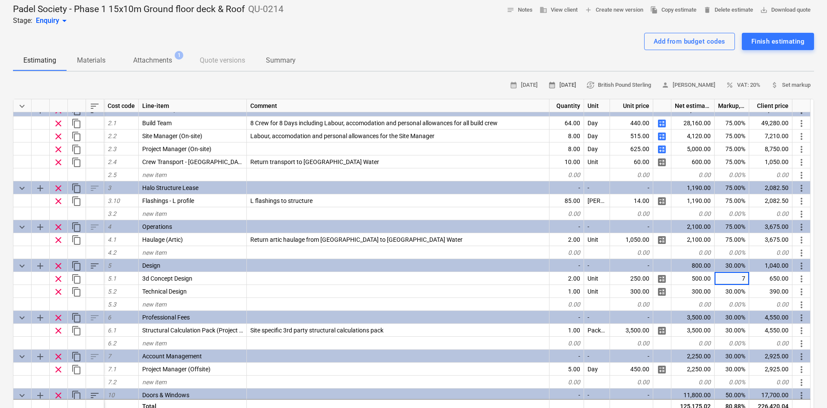
type input "75"
type textarea "x"
type input "75"
type textarea "x"
type input "75"
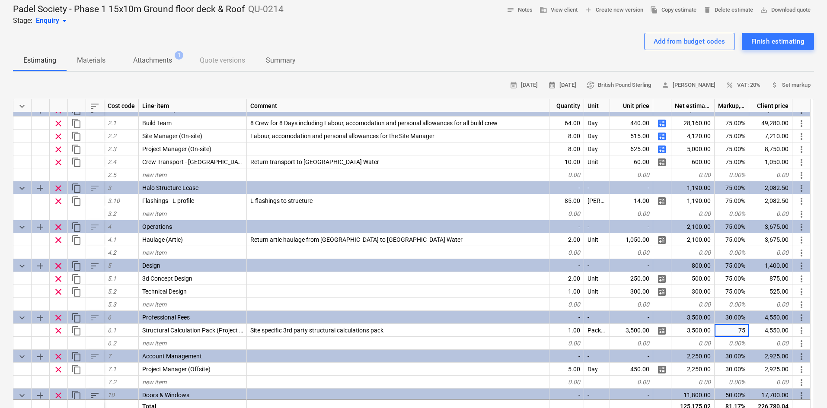
type textarea "x"
type input "75"
type textarea "x"
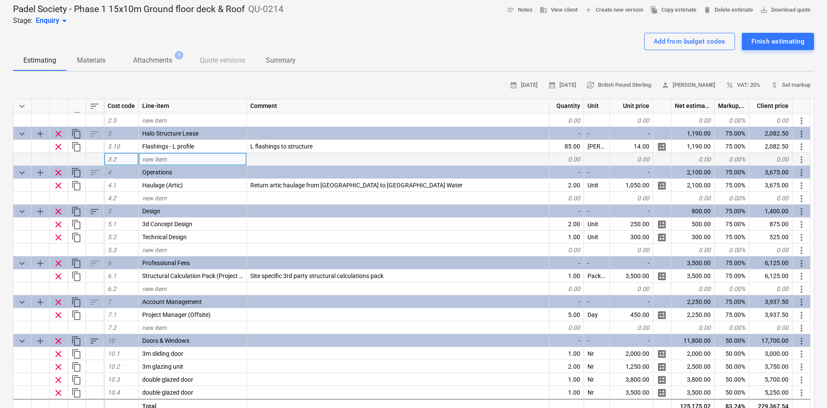
scroll to position [167, 0]
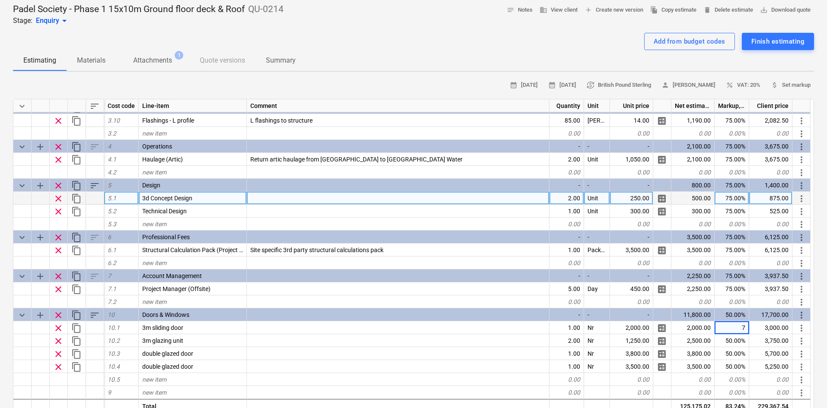
type input "75"
type textarea "x"
type input "75"
type textarea "x"
type input "75"
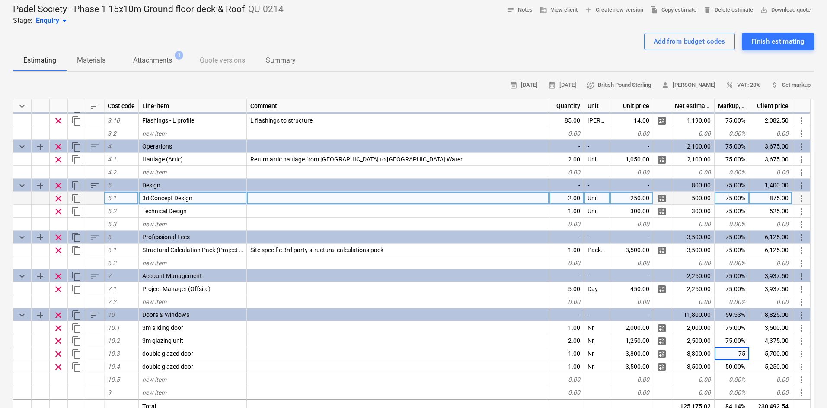
type textarea "x"
type input "75"
type textarea "x"
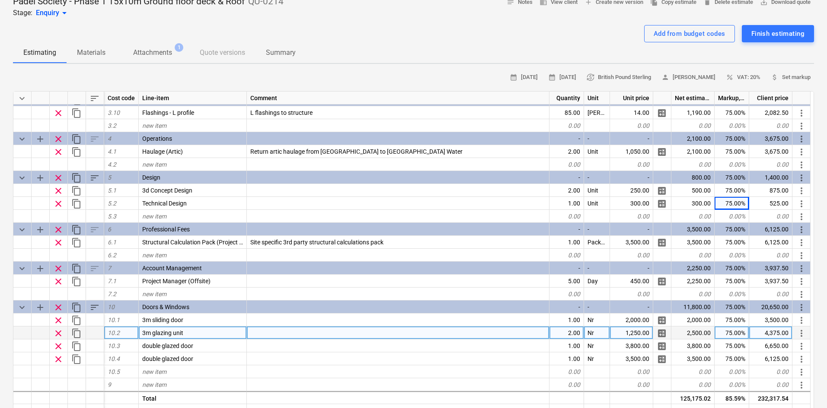
scroll to position [173, 0]
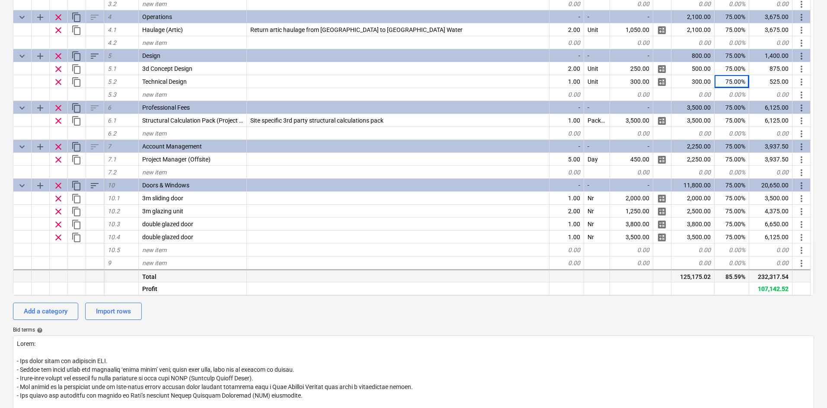
click at [766, 278] on div "232,317.54" at bounding box center [770, 276] width 43 height 13
click at [778, 290] on div "107,142.52" at bounding box center [770, 289] width 43 height 13
click at [777, 289] on div "107,142.52" at bounding box center [770, 289] width 43 height 13
click at [779, 289] on div "107,142.52" at bounding box center [770, 289] width 43 height 13
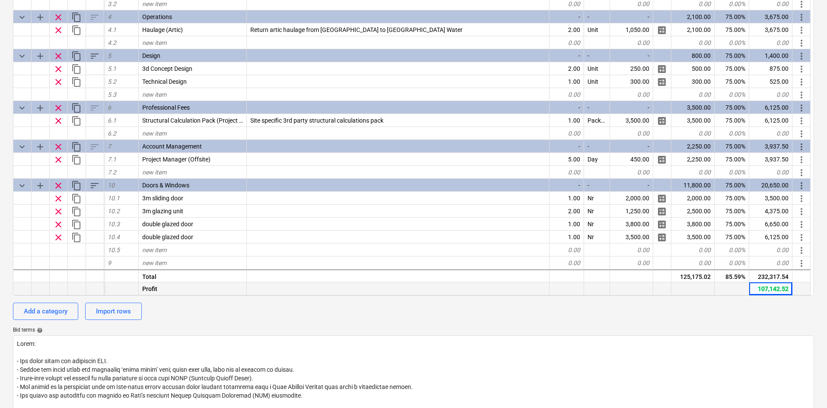
click at [778, 287] on div "107,142.52" at bounding box center [770, 289] width 43 height 13
click at [778, 288] on div "107,142.52" at bounding box center [770, 289] width 43 height 13
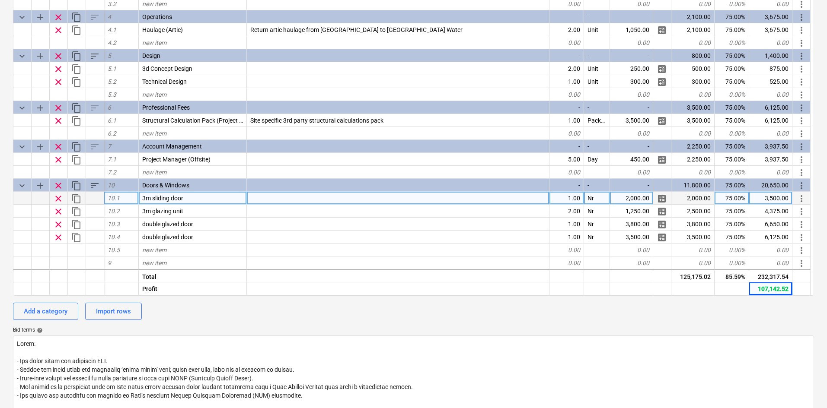
click at [724, 200] on div "75.00%" at bounding box center [731, 198] width 35 height 13
type input "70"
type textarea "x"
type input "70"
type textarea "x"
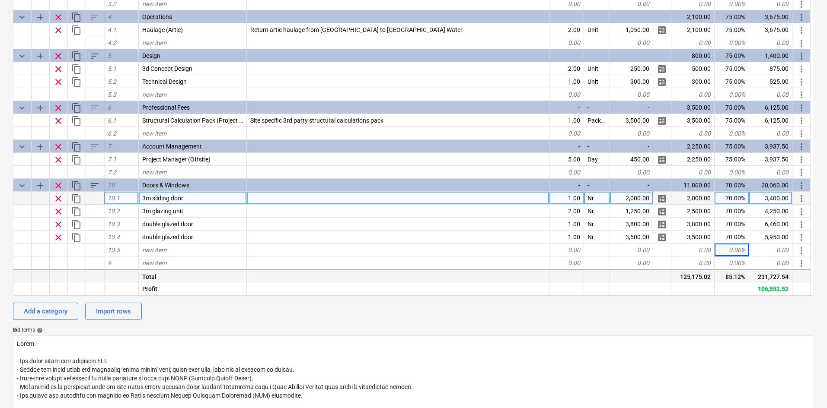
click at [763, 275] on div "231,727.54" at bounding box center [770, 276] width 43 height 13
click at [773, 287] on div "106,552.52" at bounding box center [770, 289] width 43 height 13
click at [774, 287] on div "106,552.52" at bounding box center [770, 289] width 43 height 13
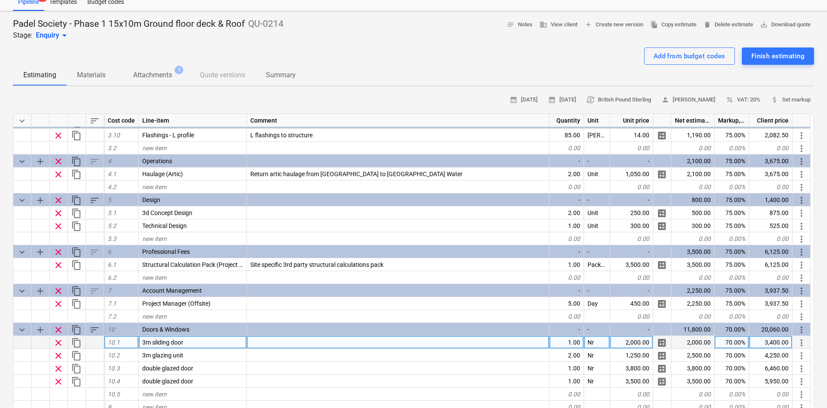
scroll to position [43, 0]
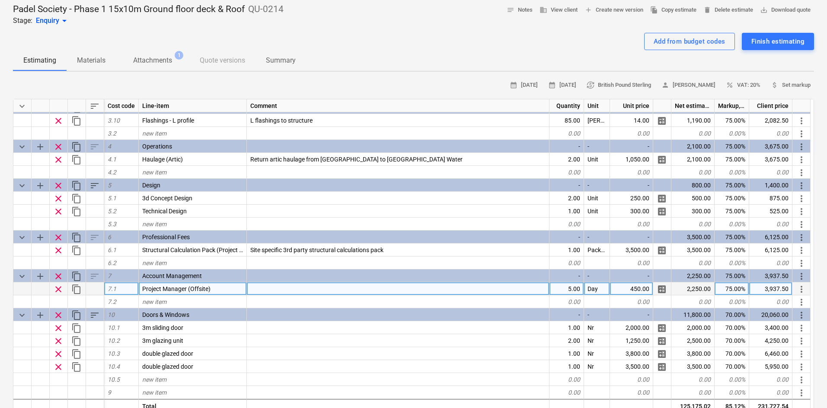
click at [581, 287] on div "5.00" at bounding box center [566, 289] width 35 height 13
type input "10"
type textarea "x"
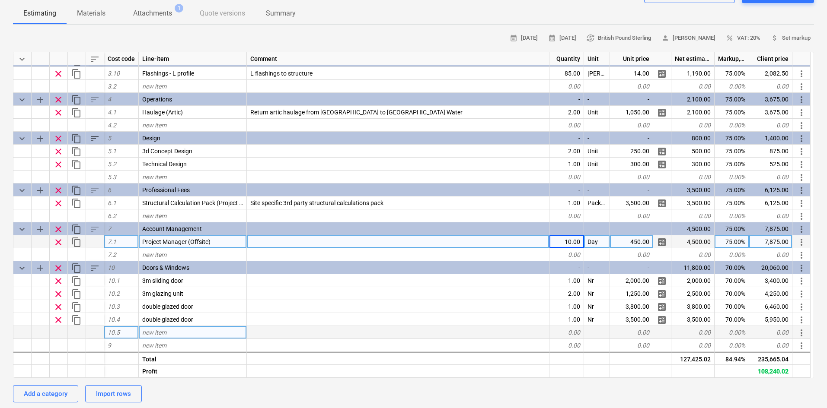
scroll to position [130, 0]
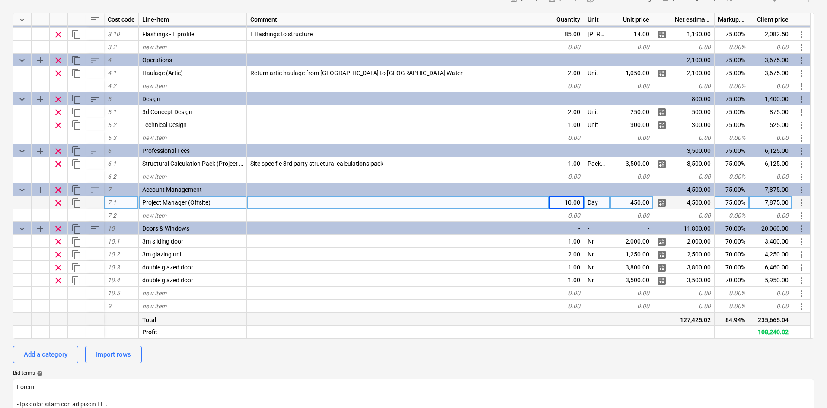
click at [768, 320] on div "235,665.04" at bounding box center [770, 319] width 43 height 13
click at [767, 320] on div "235,665.04" at bounding box center [770, 319] width 43 height 13
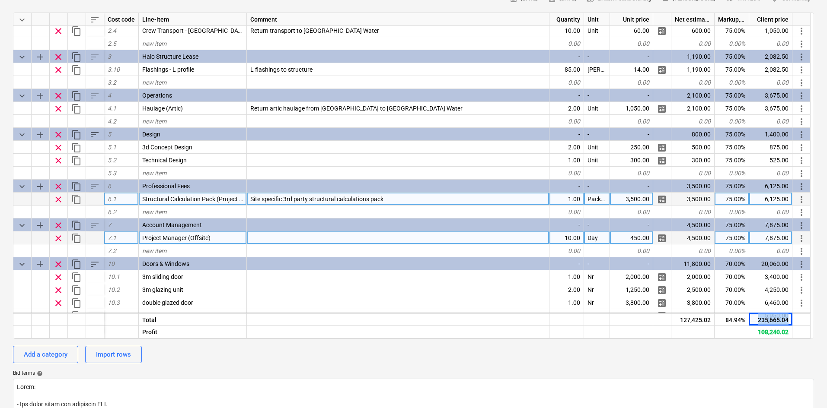
scroll to position [167, 0]
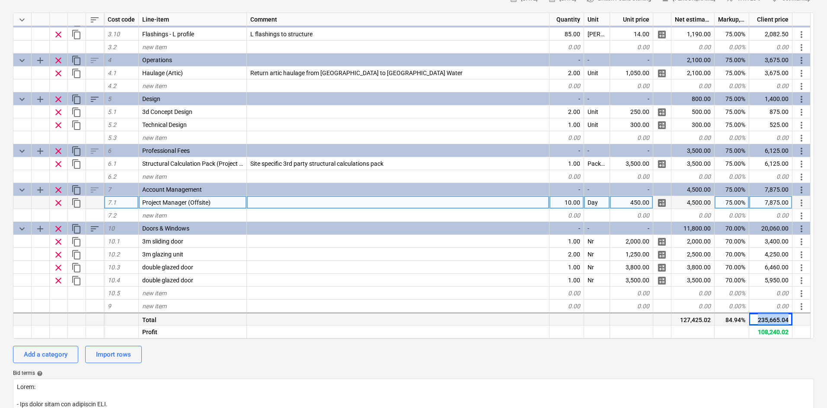
click at [768, 322] on div "235,665.04" at bounding box center [770, 319] width 43 height 13
click at [764, 332] on div "108,240.02" at bounding box center [770, 332] width 43 height 13
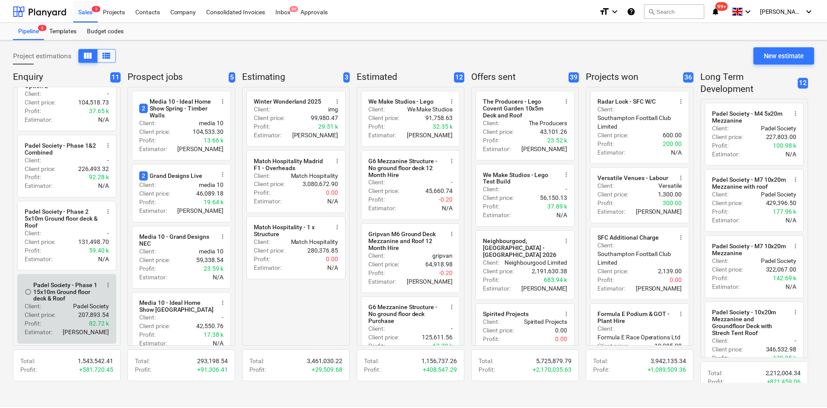
scroll to position [43, 0]
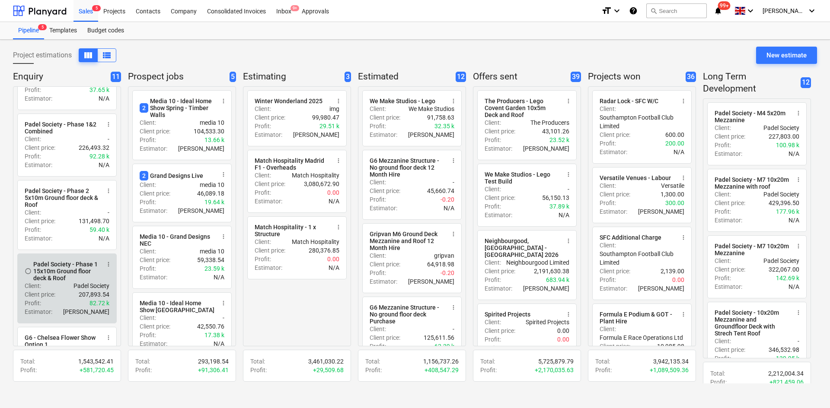
click at [72, 287] on div "Client : Padel Society" at bounding box center [67, 286] width 85 height 9
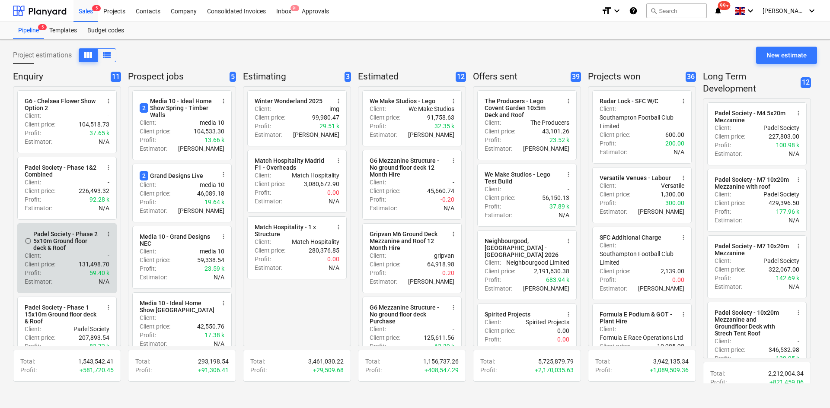
click at [51, 250] on div "Padel Society - Phase 2 5x10m Ground floor deck & Roof" at bounding box center [66, 241] width 67 height 21
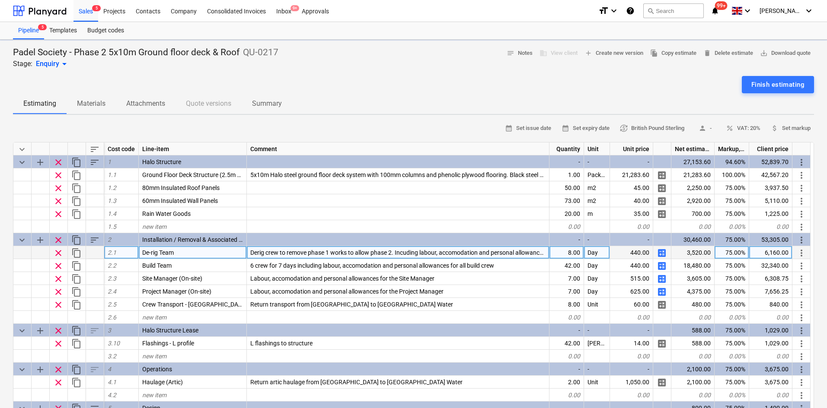
type textarea "x"
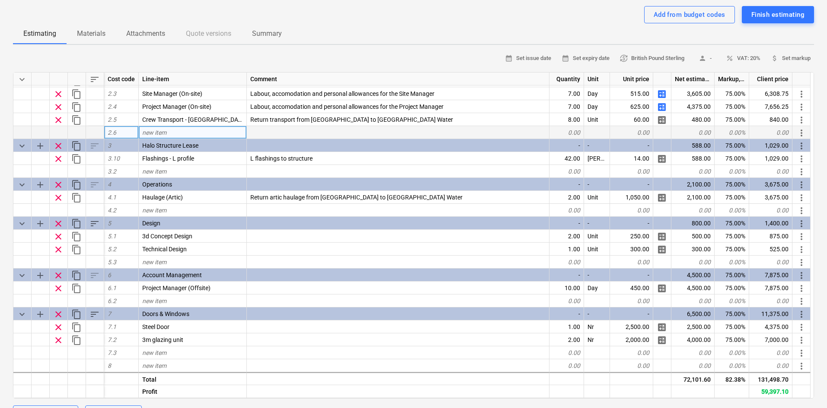
scroll to position [130, 0]
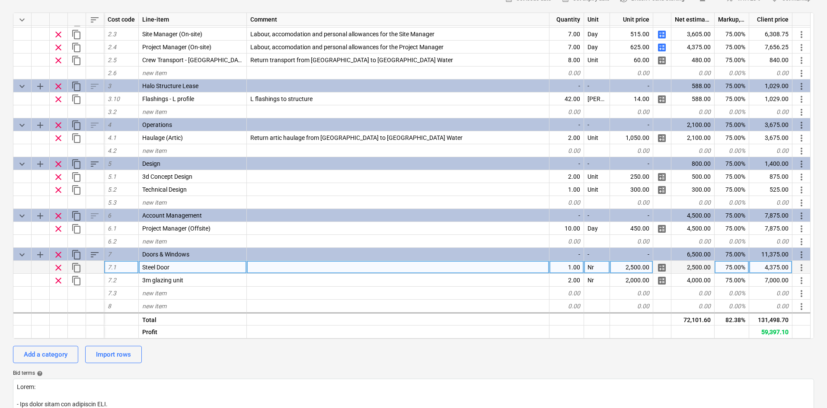
click at [724, 265] on div "75.00%" at bounding box center [731, 267] width 35 height 13
type input "70"
type textarea "x"
type input "70"
type textarea "x"
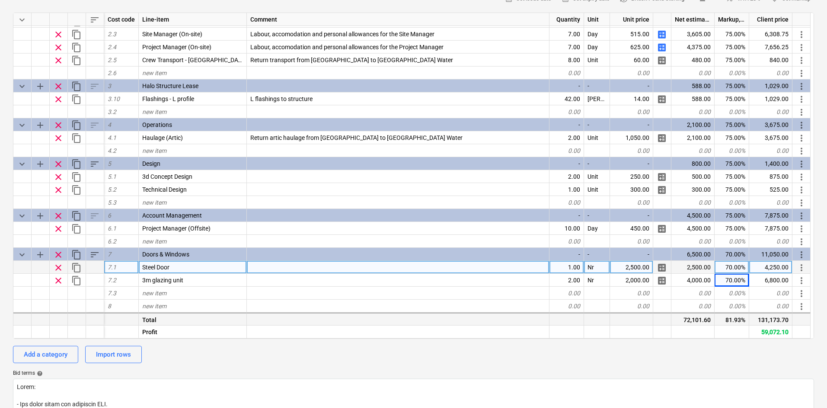
click at [770, 324] on div "131,173.70" at bounding box center [770, 319] width 43 height 13
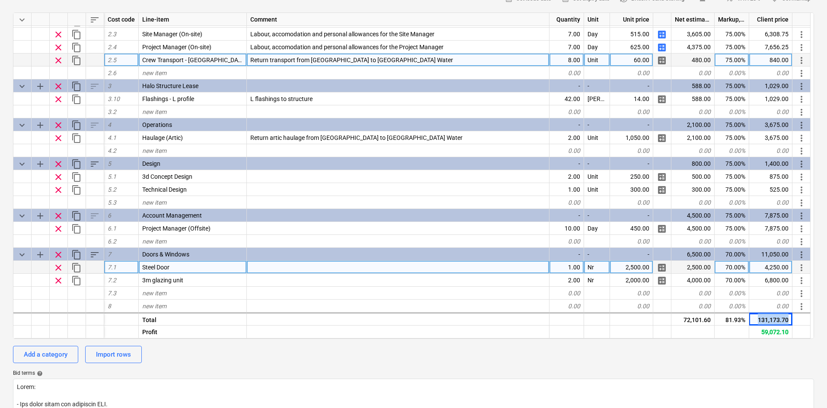
copy div "131,173.70"
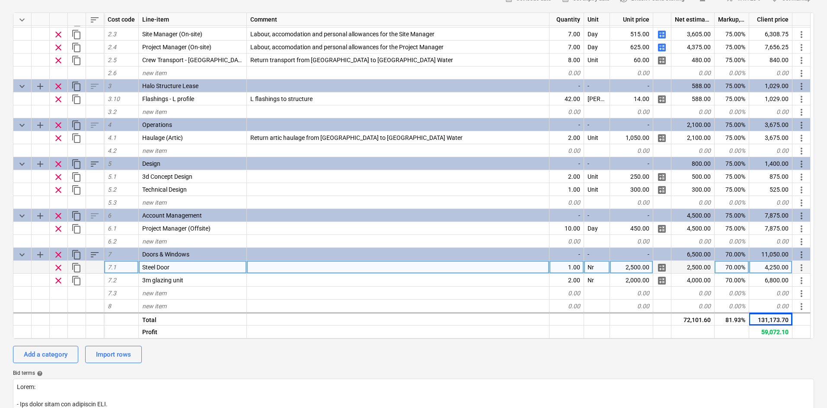
click at [736, 269] on div "70.00%" at bounding box center [731, 267] width 35 height 13
type input "75"
type textarea "x"
type input "75"
type textarea "x"
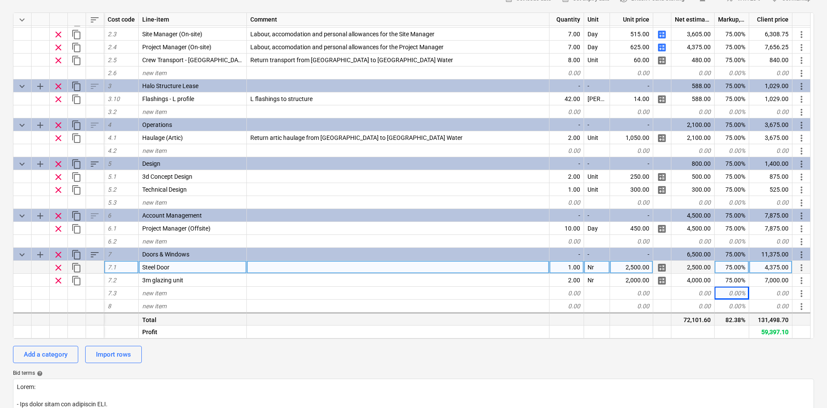
click at [778, 322] on div "131,498.70" at bounding box center [770, 319] width 43 height 13
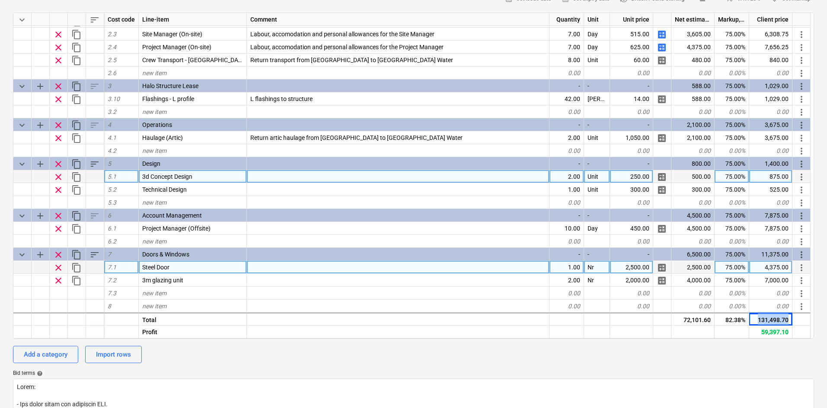
copy div "131,498.70"
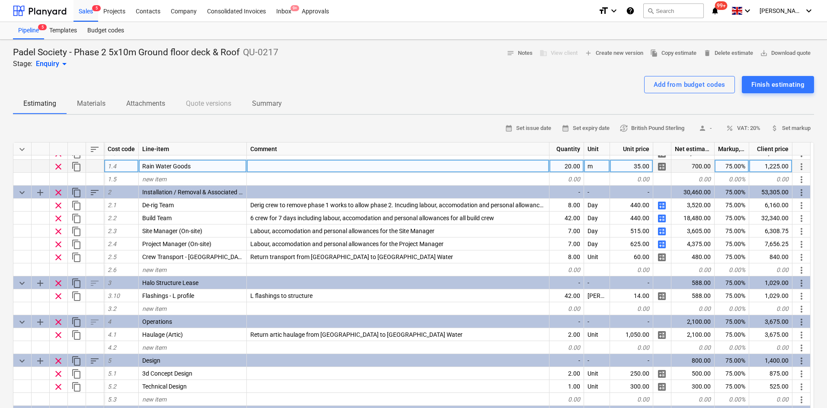
scroll to position [0, 0]
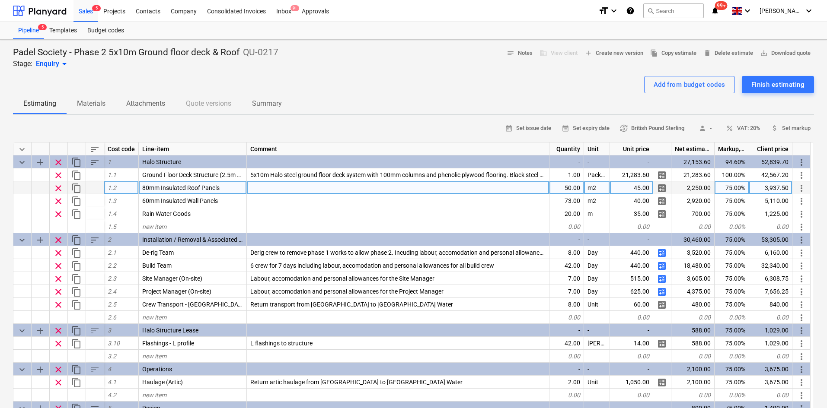
click at [730, 184] on div "75.00%" at bounding box center [731, 188] width 35 height 13
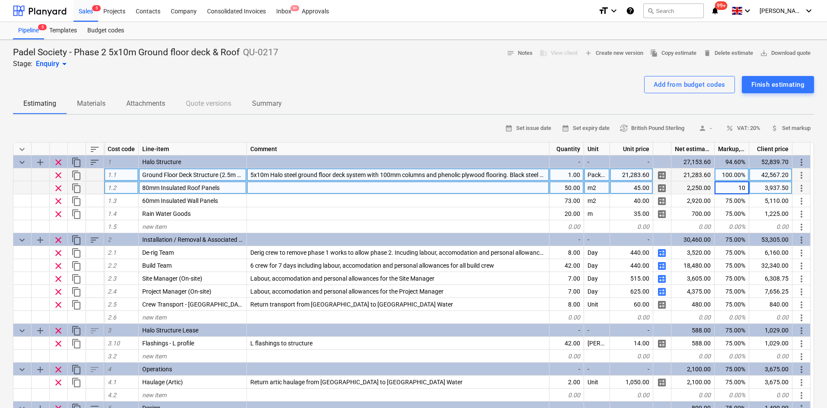
type input "100"
type textarea "x"
type input "100"
type textarea "x"
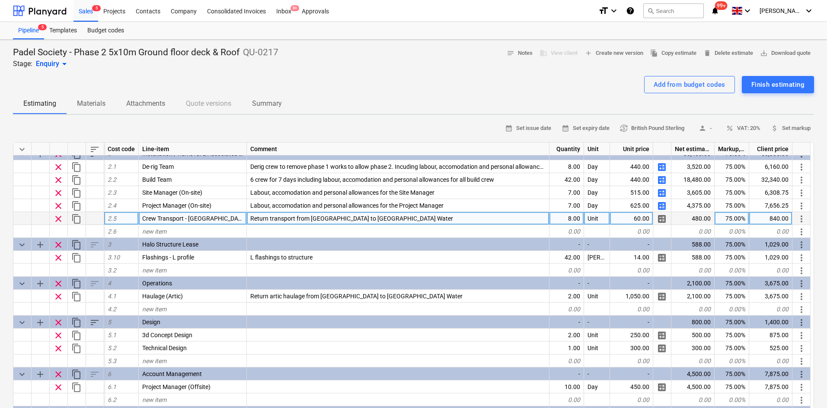
scroll to position [86, 0]
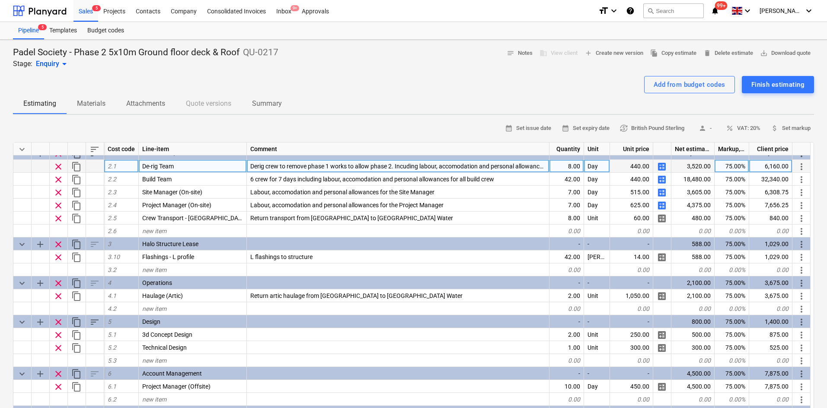
click at [730, 170] on div "75.00%" at bounding box center [731, 166] width 35 height 13
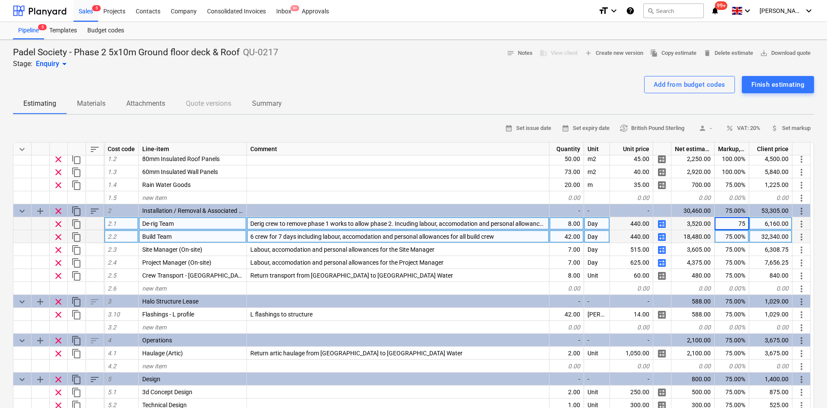
scroll to position [29, 0]
click at [721, 236] on div "75.00%" at bounding box center [731, 237] width 35 height 13
click at [726, 224] on div "75.00%" at bounding box center [731, 224] width 35 height 13
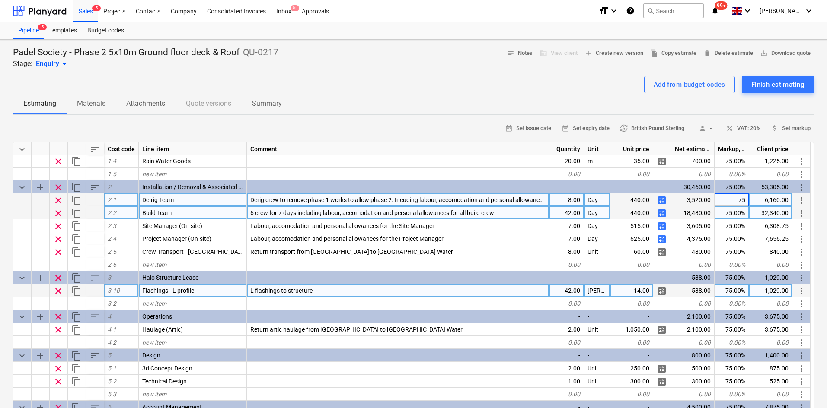
scroll to position [72, 0]
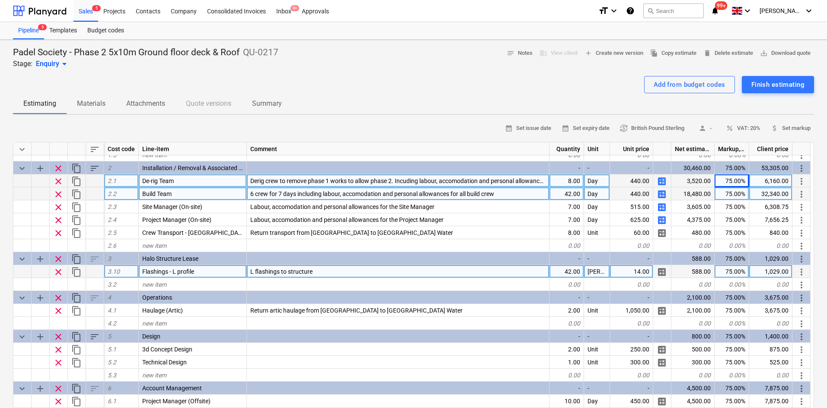
click at [725, 268] on div "75.00%" at bounding box center [731, 271] width 35 height 13
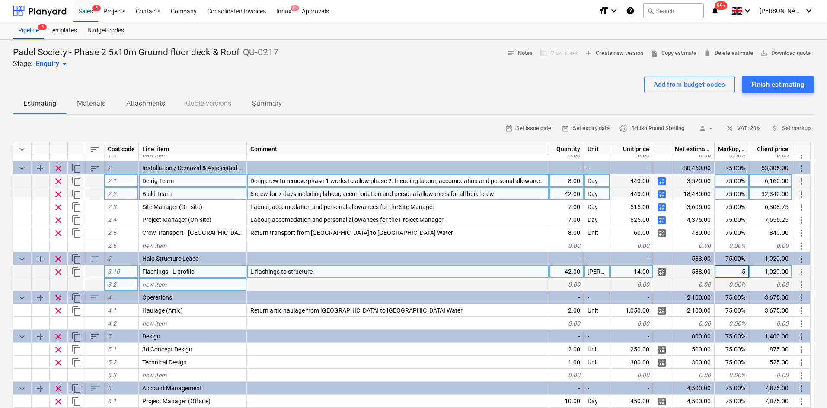
type input "50"
type textarea "x"
type input "50"
type textarea "x"
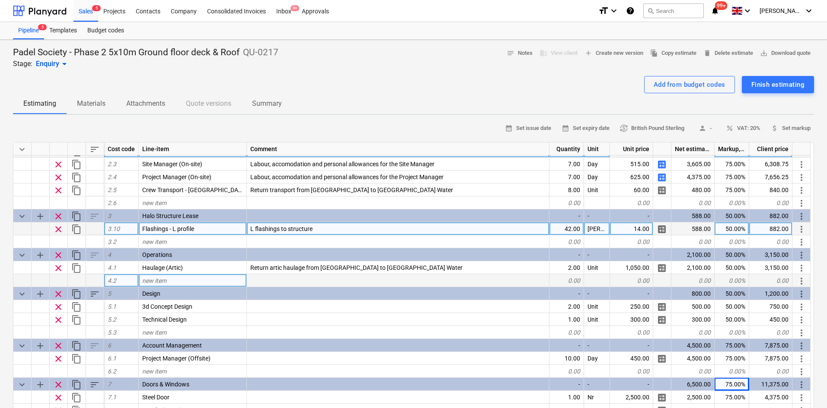
scroll to position [115, 0]
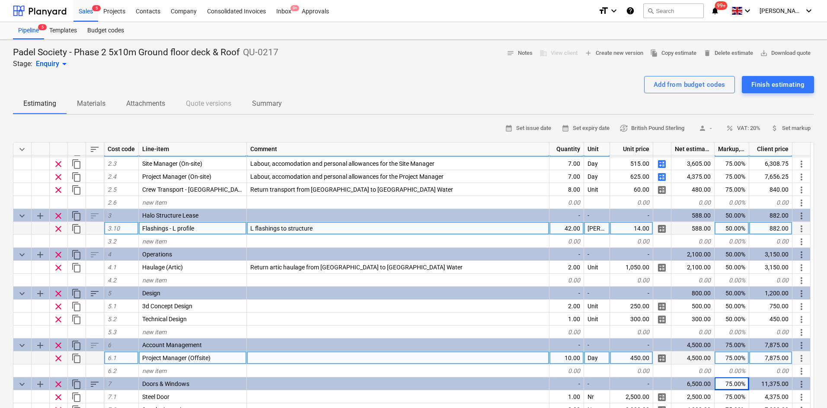
click at [722, 363] on div "75.00%" at bounding box center [731, 358] width 35 height 13
type input "50"
type textarea "x"
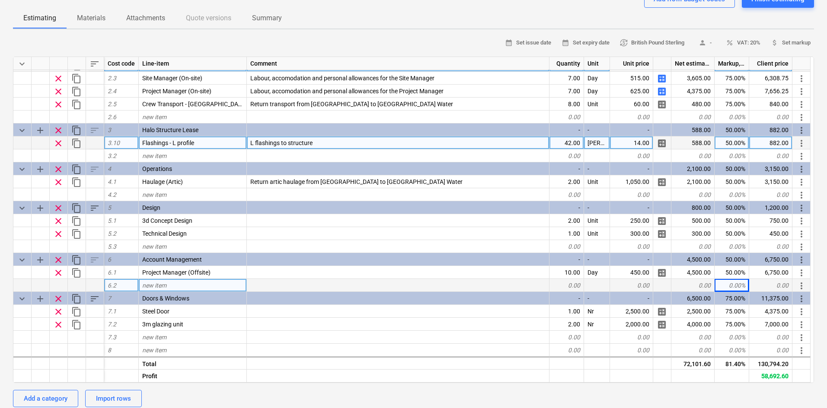
scroll to position [86, 0]
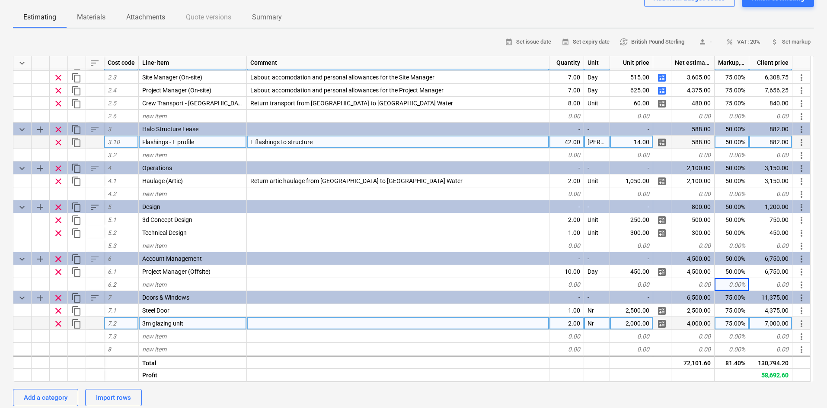
click at [732, 320] on div "75.00%" at bounding box center [731, 323] width 35 height 13
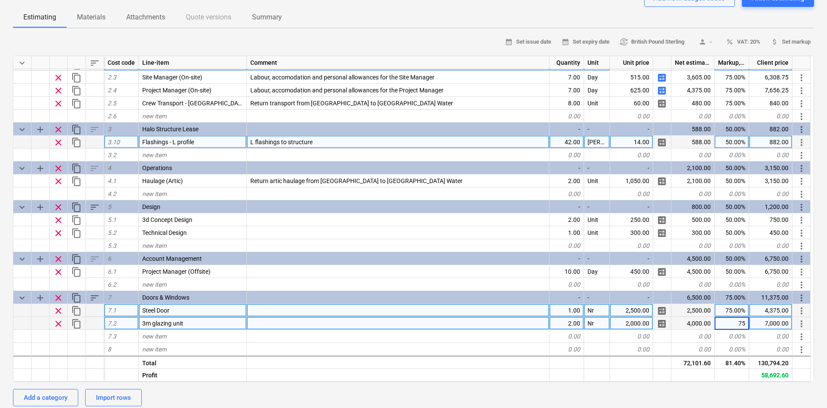
click at [734, 317] on div "75.00%" at bounding box center [731, 310] width 35 height 13
type input "50"
type textarea "x"
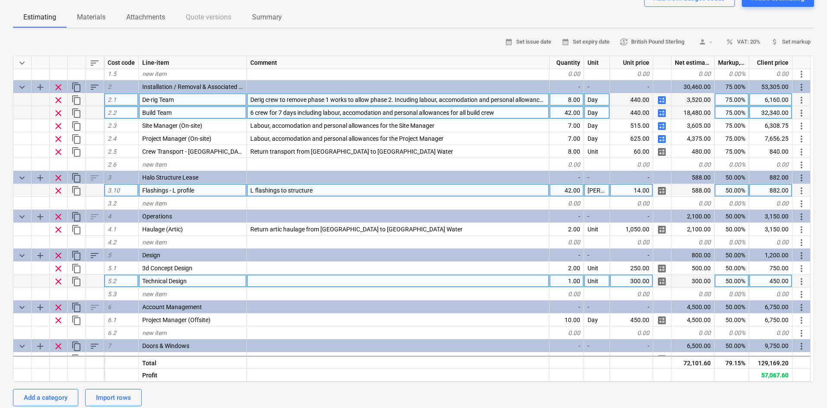
scroll to position [0, 0]
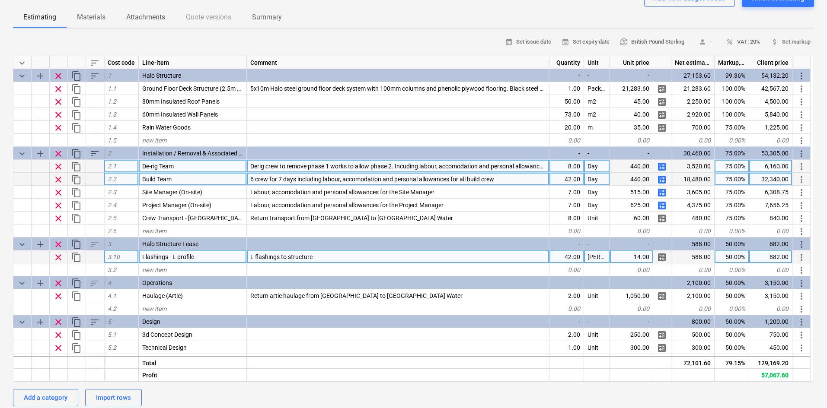
click at [737, 166] on div "75.00%" at bounding box center [731, 166] width 35 height 13
type input "50"
type textarea "x"
type input "50"
type textarea "x"
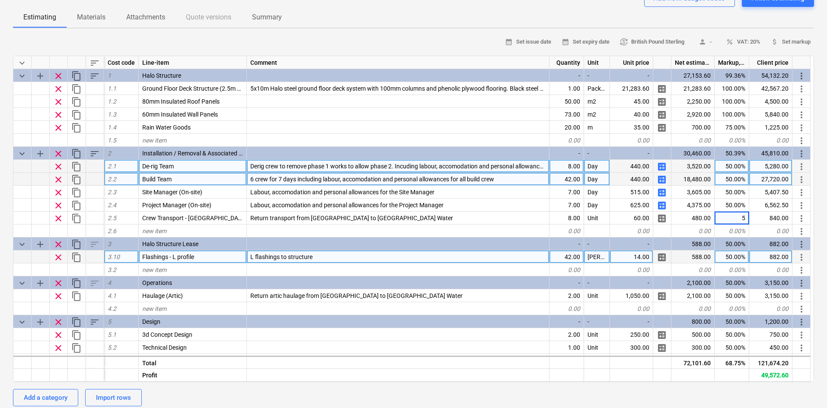
type input "50"
type textarea "x"
click at [761, 360] on div "121,554.20" at bounding box center [770, 362] width 43 height 13
copy div "121,554.20"
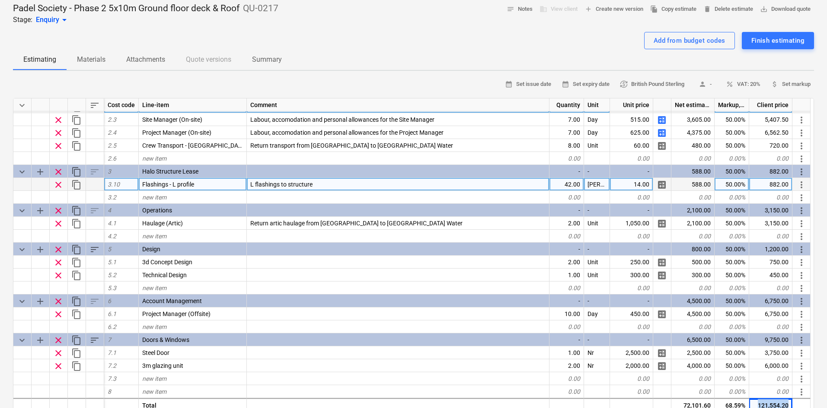
scroll to position [86, 0]
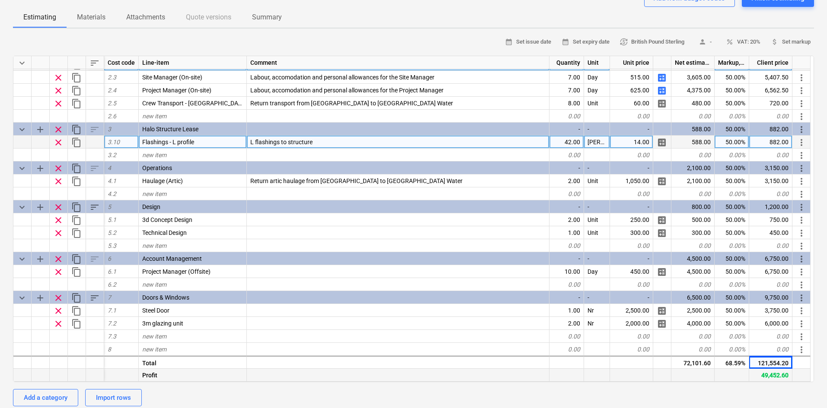
click at [774, 378] on div "49,452.60" at bounding box center [770, 375] width 43 height 13
click at [773, 377] on div "49,452.60" at bounding box center [770, 375] width 43 height 13
click at [774, 380] on div "49,452.60" at bounding box center [770, 375] width 43 height 13
click at [773, 379] on div "49,452.60" at bounding box center [770, 375] width 43 height 13
click at [774, 379] on div "49,452.60" at bounding box center [770, 375] width 43 height 13
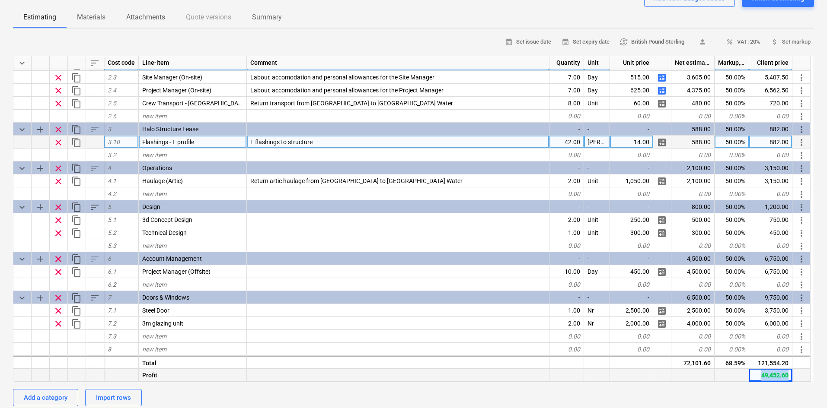
click at [774, 378] on div "49,452.60" at bounding box center [770, 375] width 43 height 13
click at [773, 378] on div "49,452.60" at bounding box center [770, 375] width 43 height 13
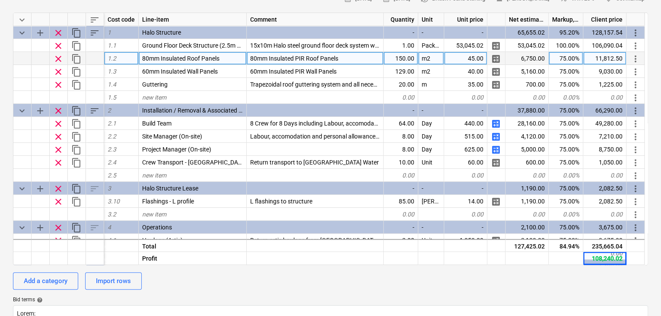
click at [566, 59] on div "75.00%" at bounding box center [566, 58] width 35 height 13
type input "100"
type textarea "x"
type input "100"
type textarea "x"
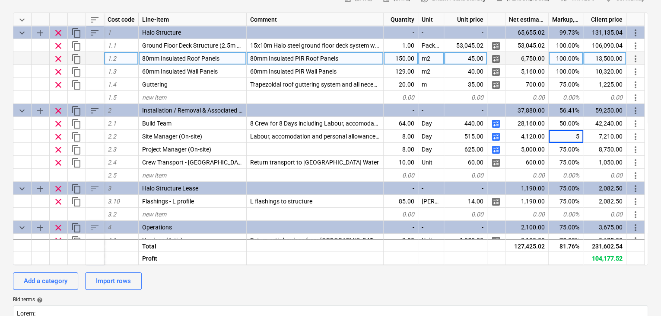
type input "50"
drag, startPoint x: 566, startPoint y: 59, endPoint x: 258, endPoint y: 287, distance: 383.5
click at [261, 293] on div "calendar_month 12 Sep 2025 calendar_month 26 Sep 2025 currency_exchange British…" at bounding box center [330, 252] width 635 height 520
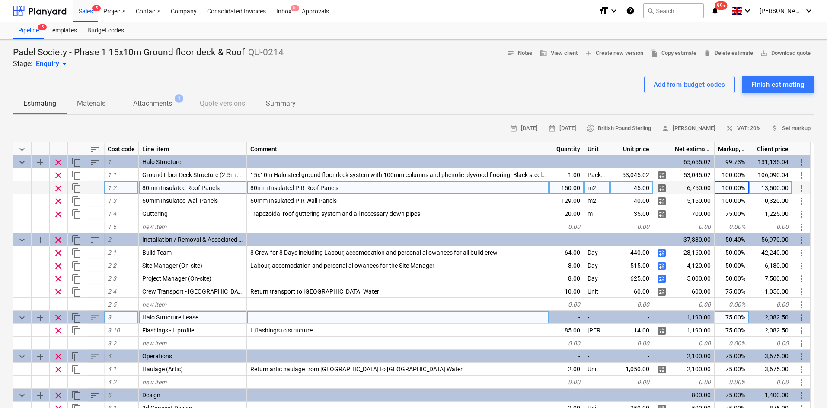
click at [235, 315] on div "Halo Structure Lease" at bounding box center [193, 317] width 108 height 13
click at [236, 315] on input "Halo Structure Lease" at bounding box center [193, 317] width 108 height 13
click at [661, 315] on span "more_vert" at bounding box center [801, 318] width 10 height 10
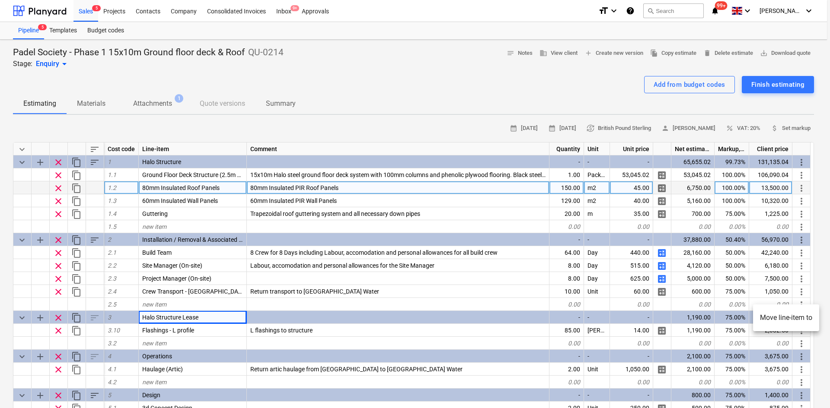
click at [661, 315] on li "Move line-item to" at bounding box center [786, 318] width 66 height 20
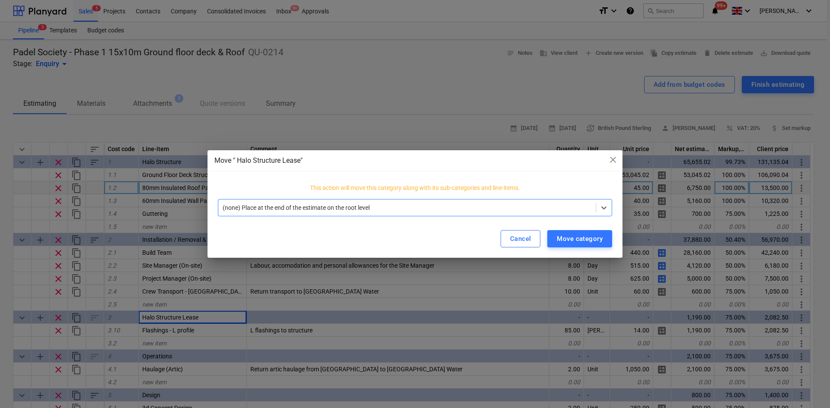
click at [420, 201] on div "(none) Place at the end of the estimate on the root level" at bounding box center [415, 207] width 394 height 17
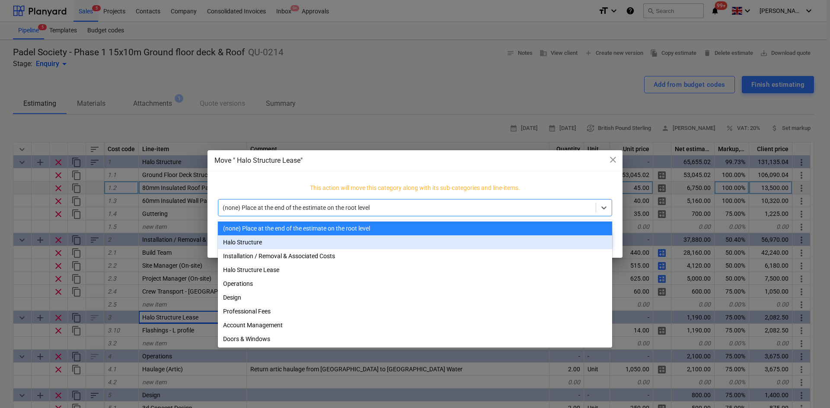
click at [353, 245] on div "Halo Structure" at bounding box center [415, 243] width 394 height 14
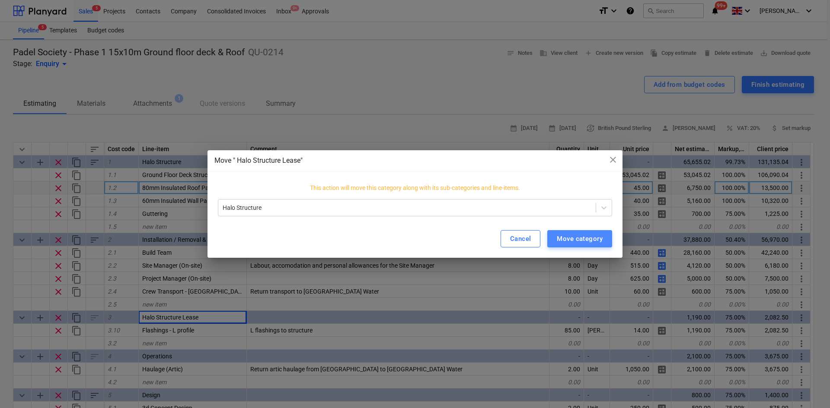
click at [577, 239] on div "Move category" at bounding box center [580, 238] width 46 height 11
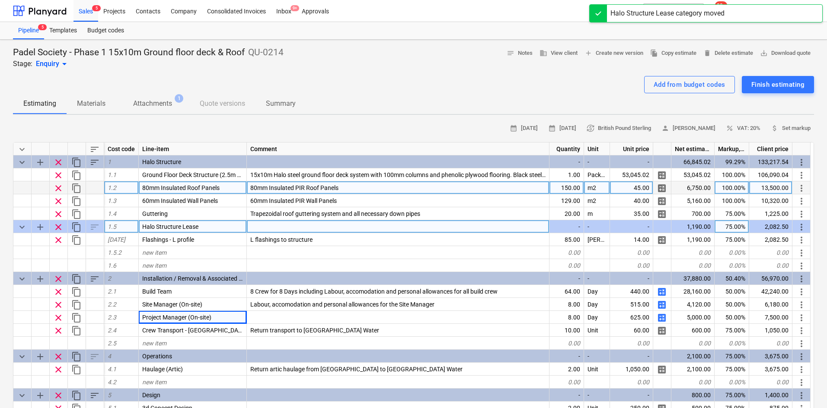
click at [57, 225] on span "clear" at bounding box center [58, 227] width 10 height 10
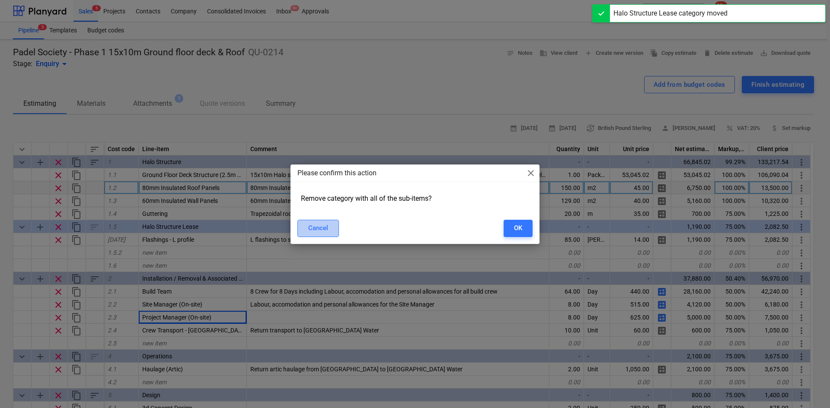
click at [309, 223] on div "Cancel" at bounding box center [318, 228] width 20 height 11
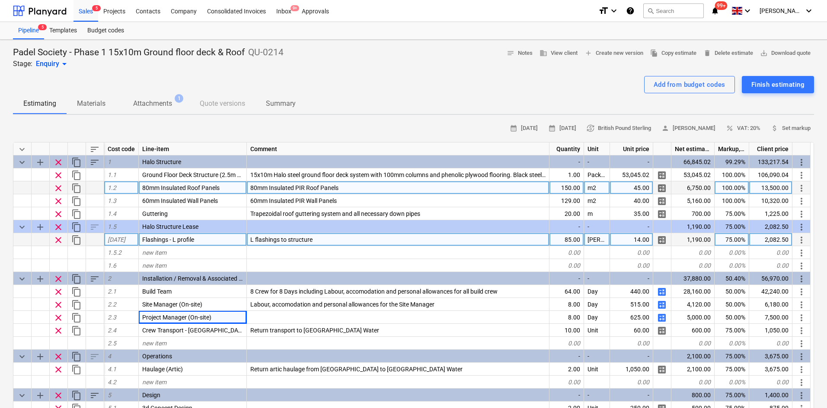
click at [661, 242] on span "more_vert" at bounding box center [801, 240] width 10 height 10
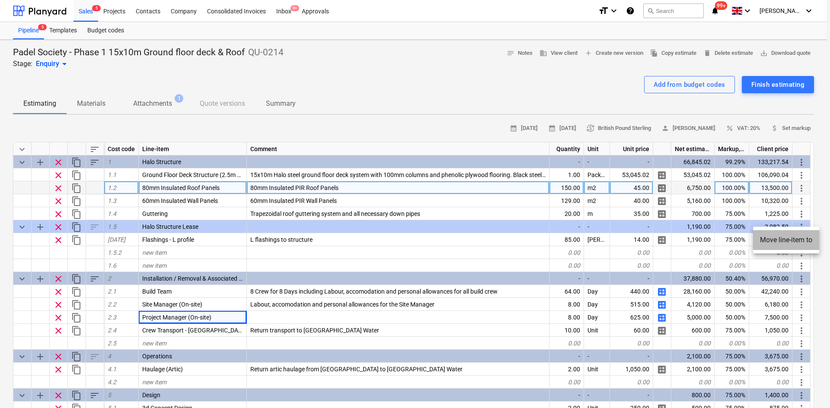
click at [661, 243] on li "Move line-item to" at bounding box center [786, 240] width 66 height 20
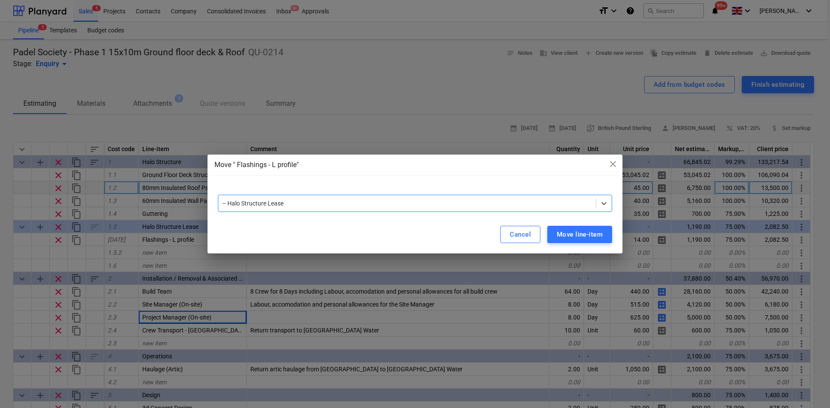
click at [306, 201] on div at bounding box center [407, 203] width 369 height 9
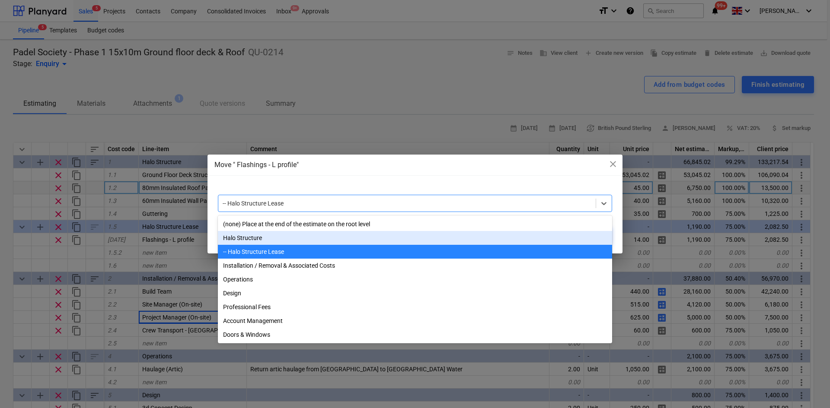
click at [297, 240] on div "Halo Structure" at bounding box center [415, 238] width 394 height 14
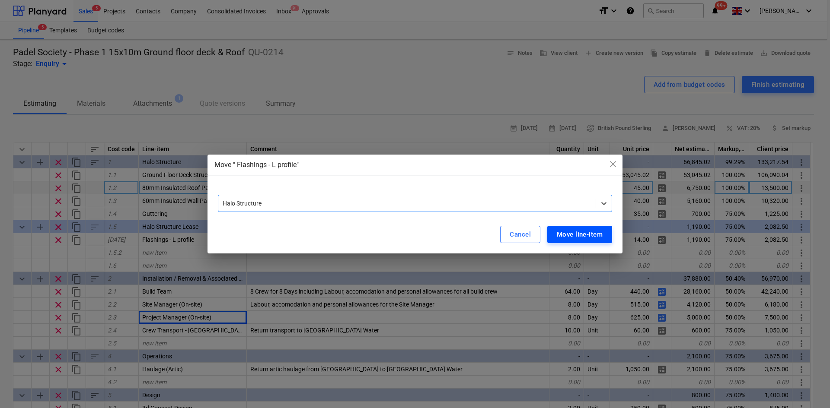
click at [582, 239] on div "Move line-item" at bounding box center [580, 234] width 46 height 11
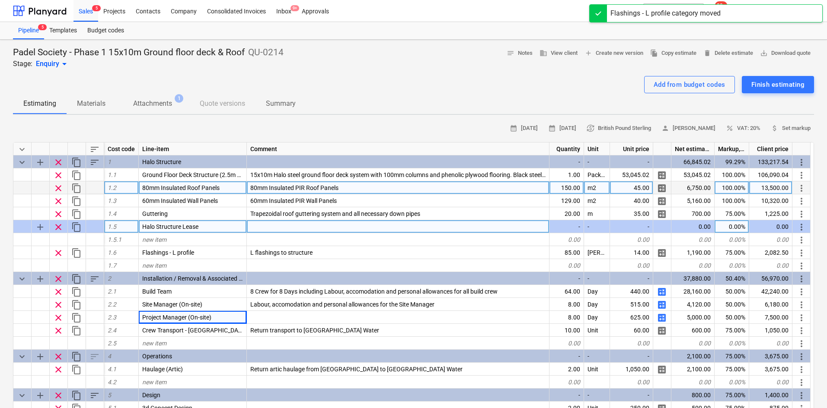
click at [55, 226] on span "clear" at bounding box center [58, 227] width 10 height 10
type textarea "x"
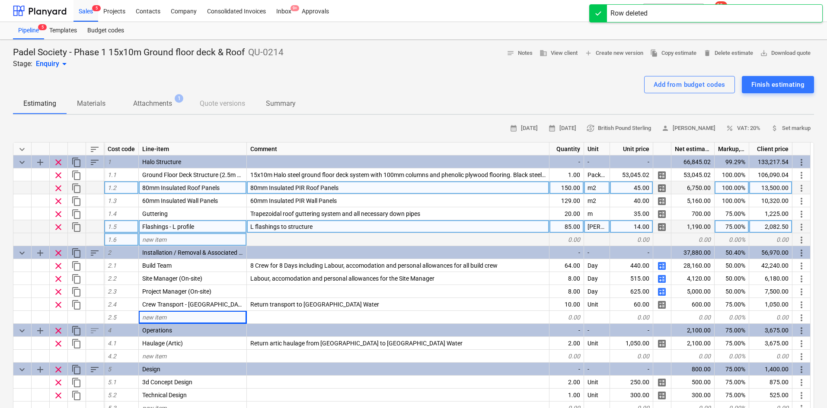
click at [224, 237] on div "new item" at bounding box center [193, 239] width 108 height 13
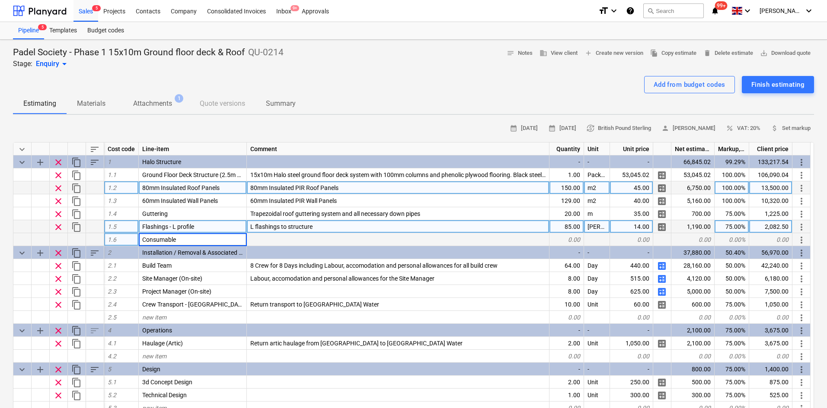
type input "Consumables"
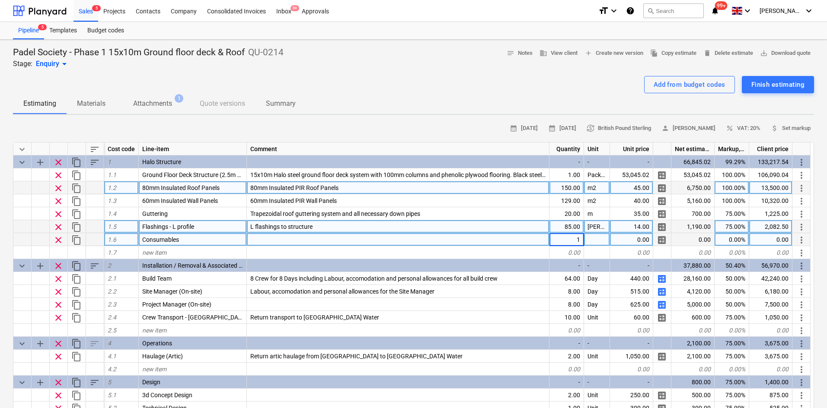
type textarea "x"
type input "Package"
type textarea "x"
type input "530"
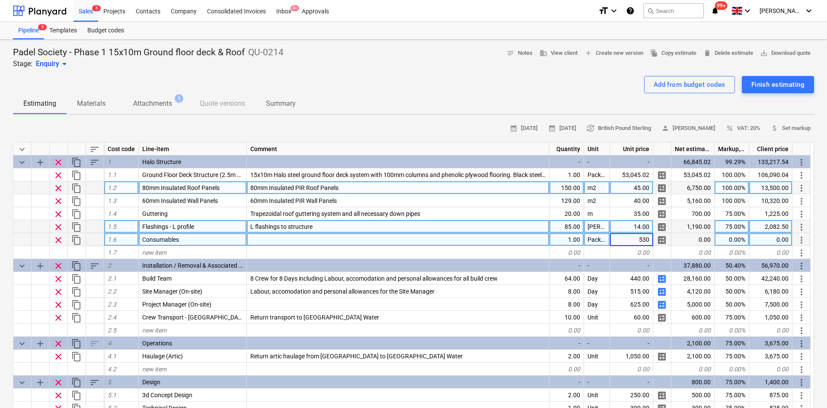
type textarea "x"
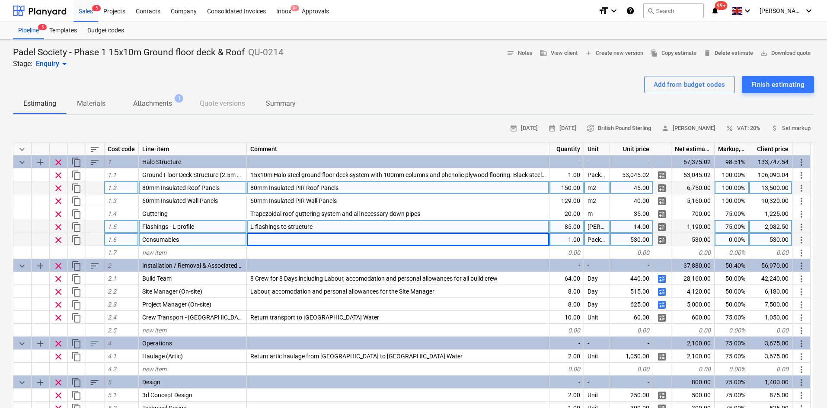
click at [636, 242] on div "530.00" at bounding box center [631, 239] width 43 height 13
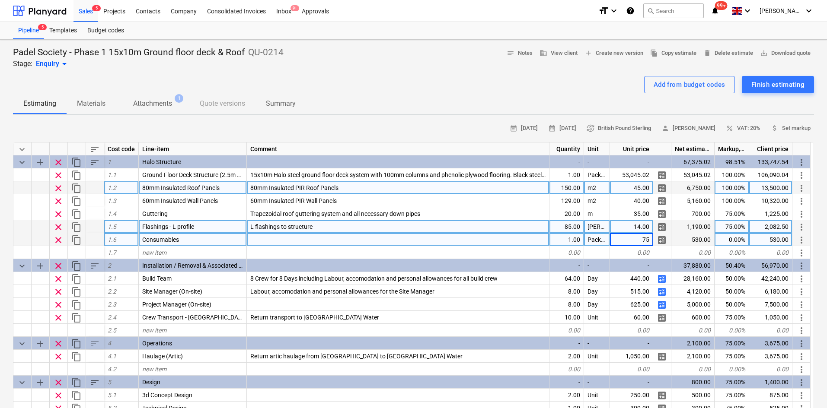
type input "750"
type textarea "x"
type input "s"
type input "Site consumables and fixings"
type textarea "x"
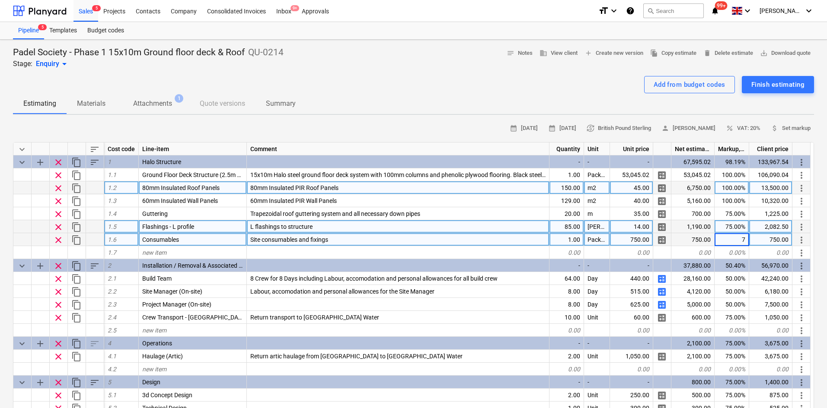
type input "75"
type textarea "x"
type input "50"
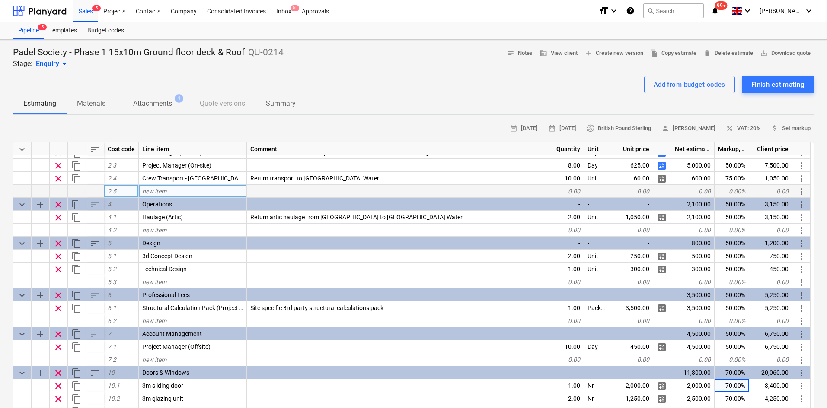
scroll to position [154, 0]
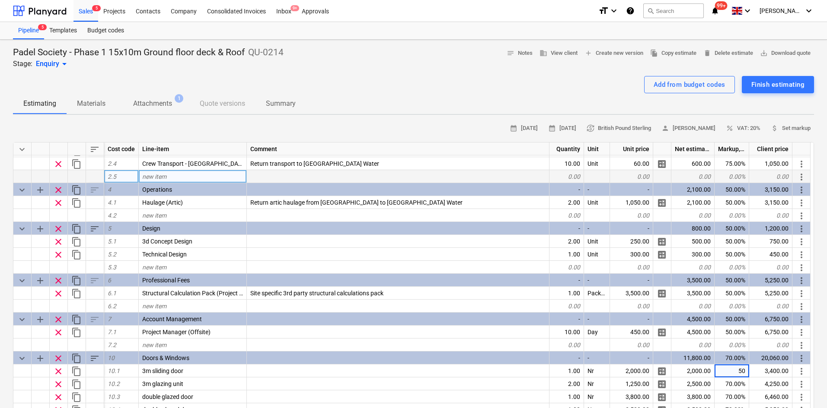
type textarea "x"
type input "50"
type textarea "x"
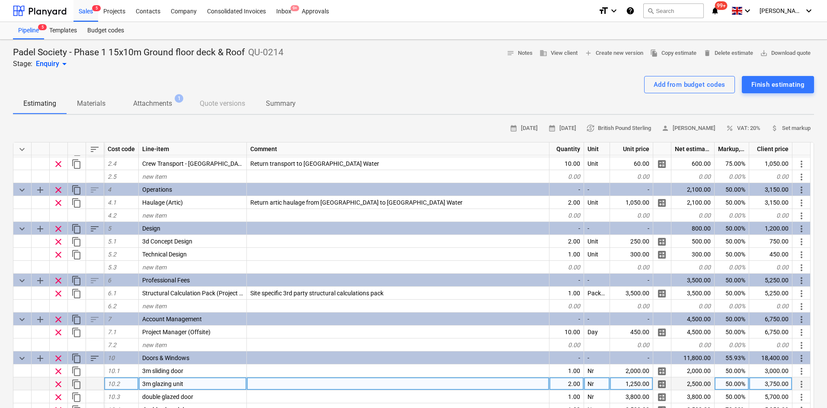
scroll to position [216, 0]
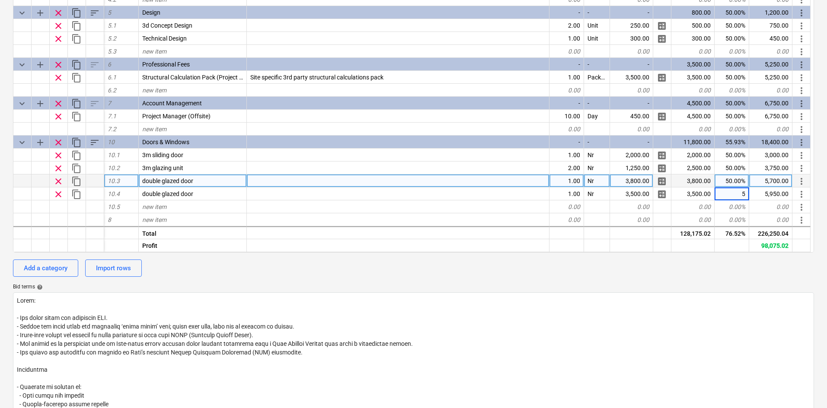
type input "50"
type textarea "x"
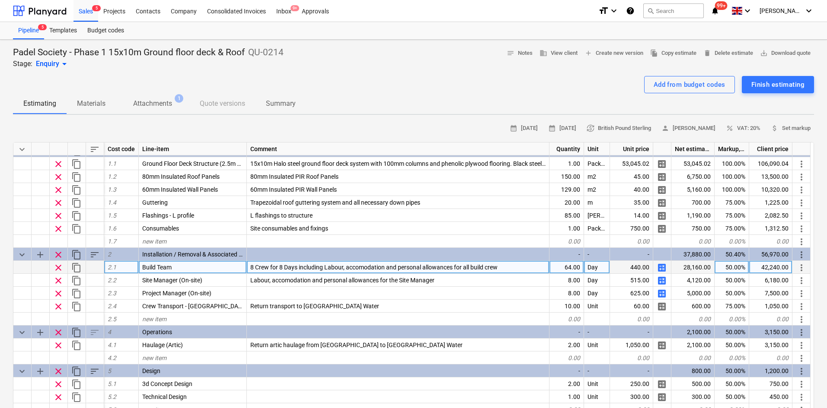
scroll to position [43, 0]
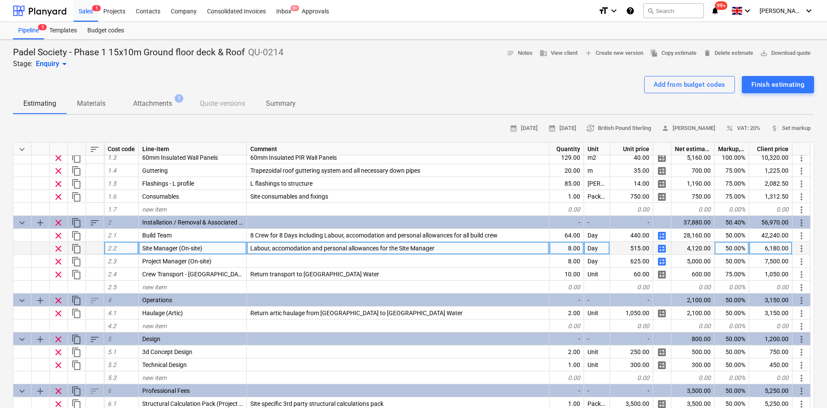
click at [329, 251] on span "Labour, accomodation and personal allowances for the Site Manager" at bounding box center [342, 248] width 184 height 7
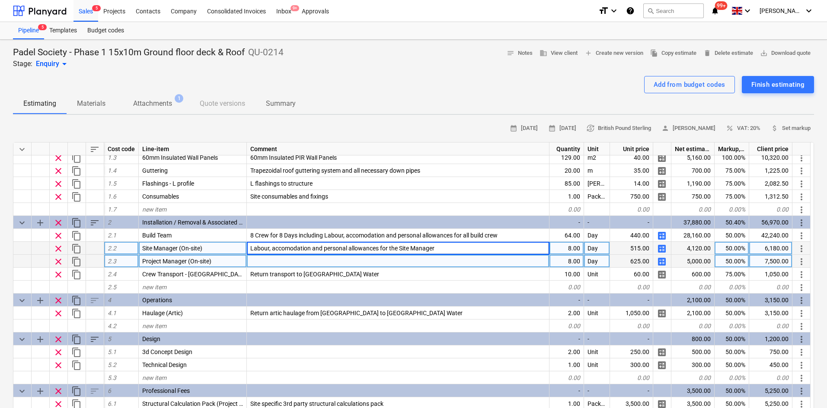
click at [328, 260] on div at bounding box center [398, 261] width 303 height 13
click at [410, 261] on input "Labour, accomodation and personal allowances for the Site Manager" at bounding box center [398, 261] width 302 height 13
drag, startPoint x: 410, startPoint y: 261, endPoint x: 402, endPoint y: 261, distance: 7.3
click at [402, 261] on input "Labour, accomodation and personal allowances for the Site Manager" at bounding box center [398, 261] width 302 height 13
type input "Labour, accomodation and personal allowances for the Project Manager"
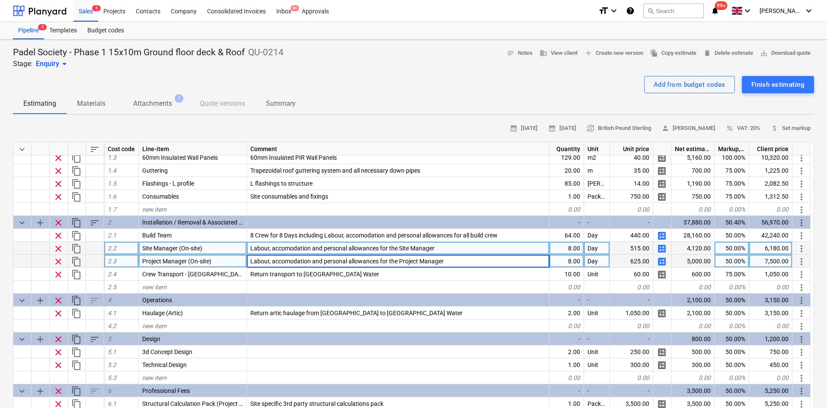
type textarea "x"
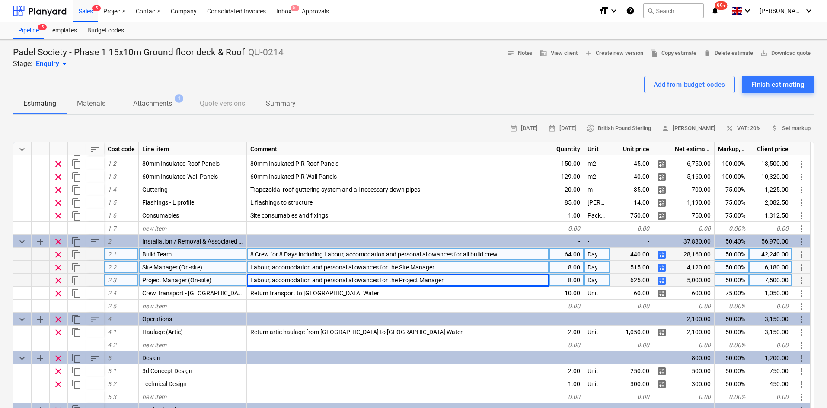
scroll to position [0, 0]
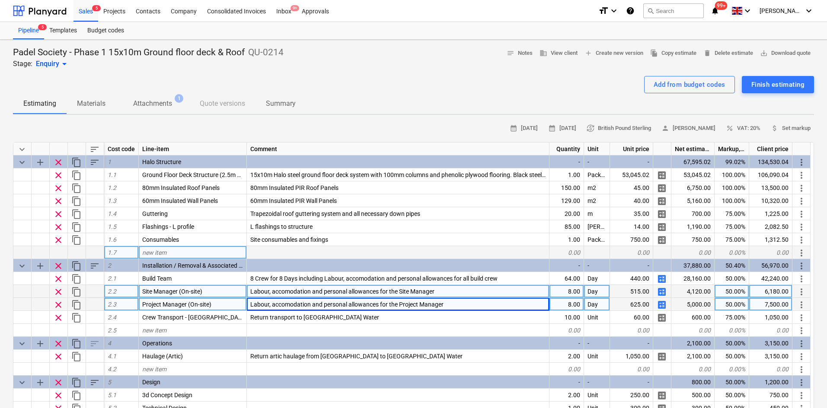
click at [227, 258] on div "new item" at bounding box center [193, 252] width 108 height 13
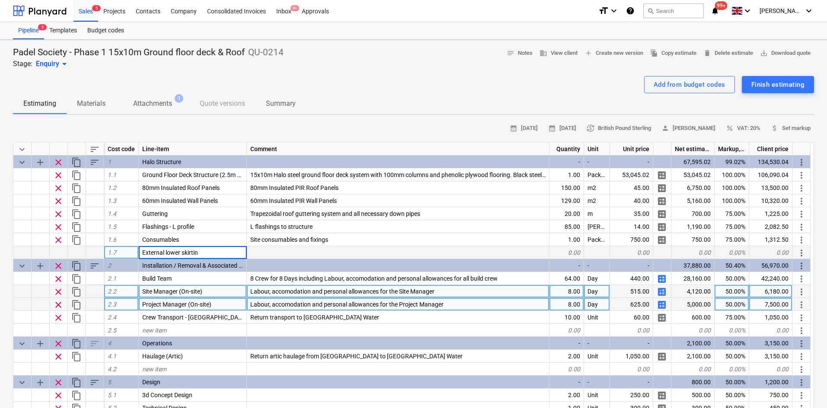
type input "External lower skirting"
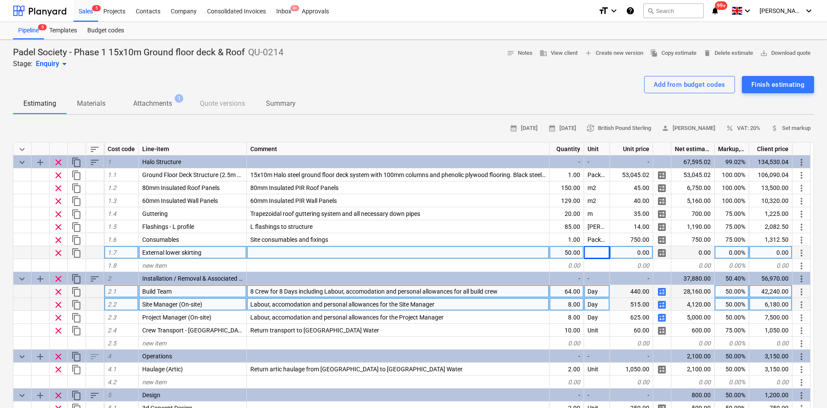
type textarea "x"
click at [636, 255] on div "0.00" at bounding box center [631, 252] width 43 height 13
type input "45"
type textarea "x"
click at [428, 249] on div at bounding box center [398, 252] width 303 height 13
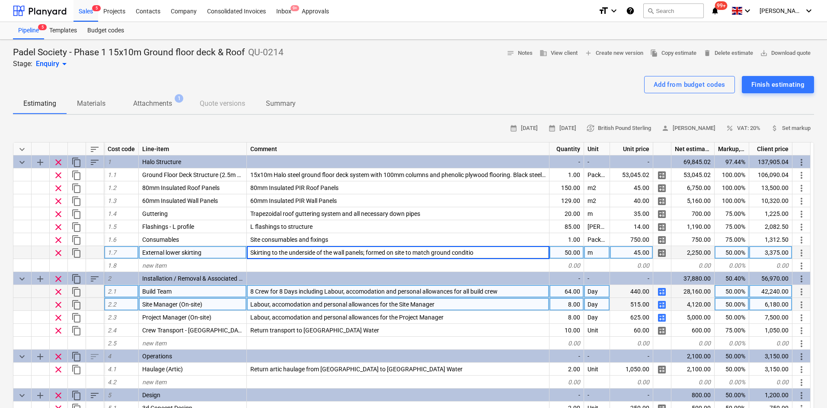
type input "Skirting to the underside of the wall panels; formed on site to match ground co…"
drag, startPoint x: 256, startPoint y: 11, endPoint x: 252, endPoint y: 22, distance: 11.9
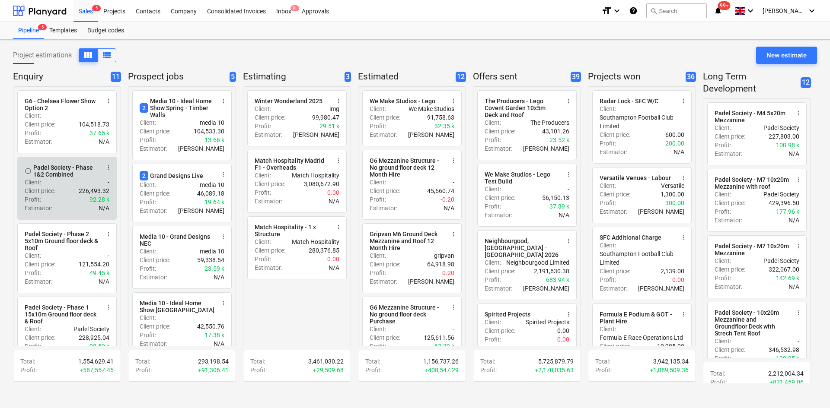
click at [75, 186] on div "Client : -" at bounding box center [67, 182] width 85 height 9
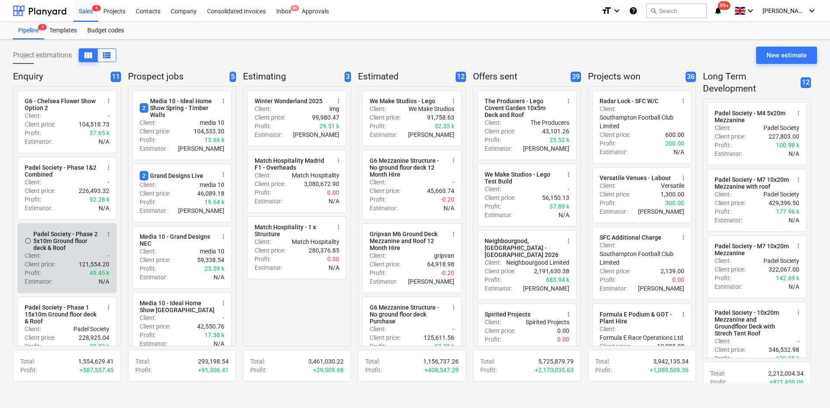
click at [67, 266] on div "Client price : 121,554.20" at bounding box center [67, 264] width 85 height 9
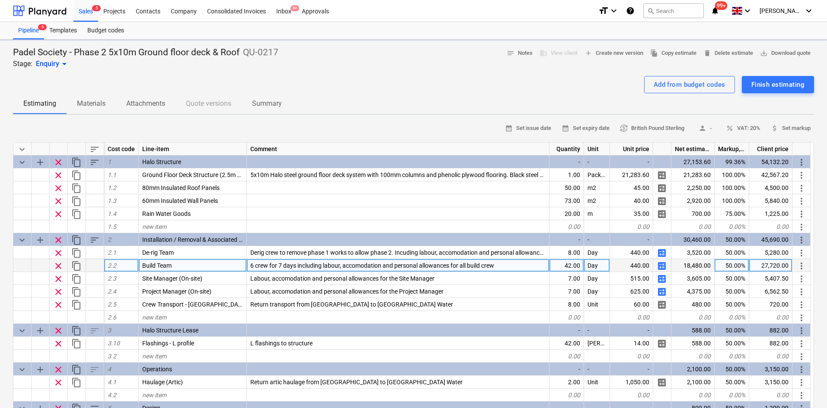
type textarea "x"
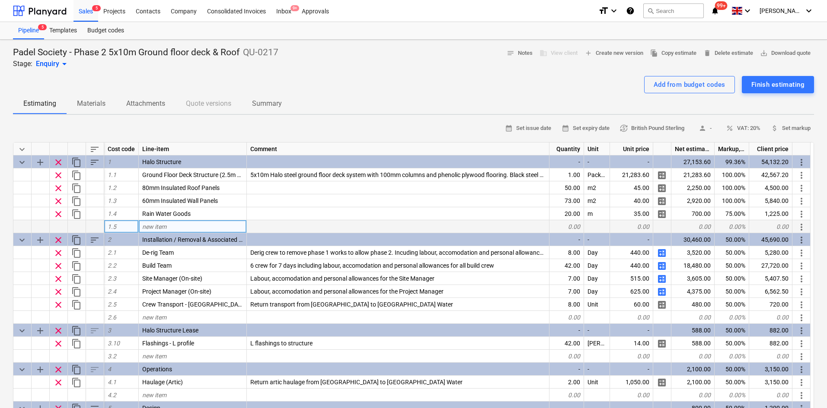
click at [209, 229] on div "new item" at bounding box center [193, 226] width 108 height 13
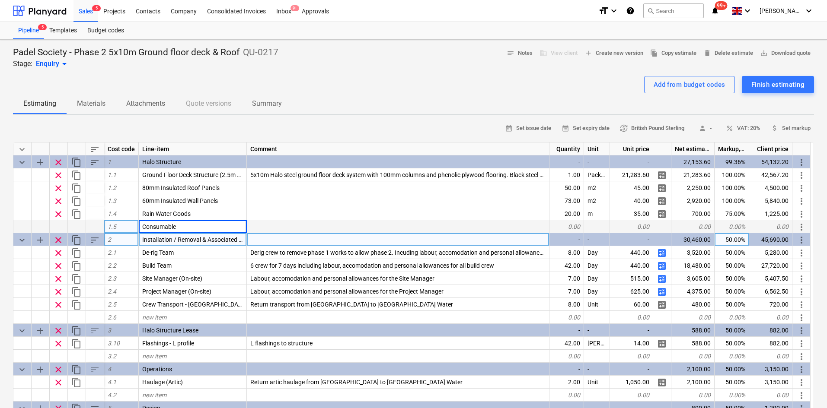
type input "Consumables"
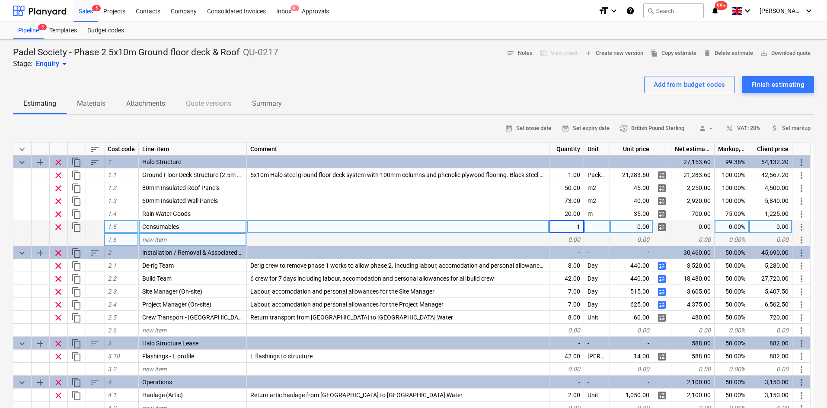
type textarea "x"
type input "Package"
type textarea "x"
type input "500"
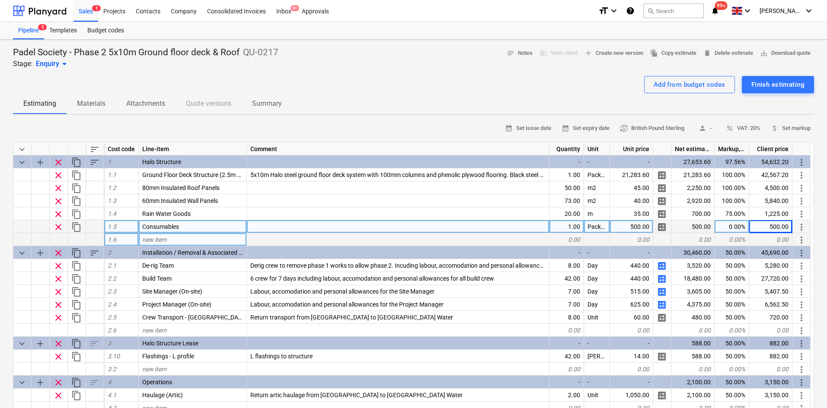
type textarea "x"
click at [200, 239] on div "new item" at bounding box center [193, 239] width 108 height 13
type input "External Skirting"
type textarea "x"
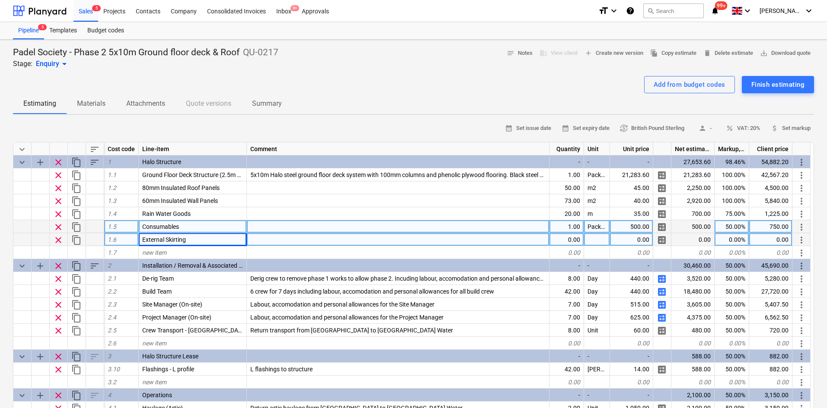
click at [286, 242] on div at bounding box center [398, 239] width 303 height 13
type input "W"
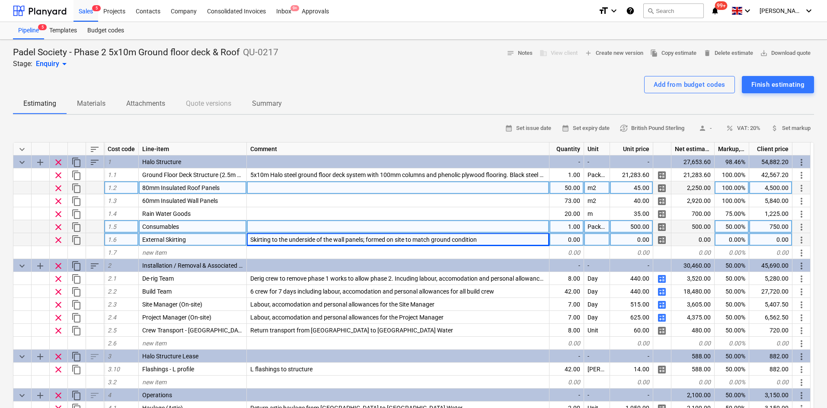
click at [284, 184] on div at bounding box center [398, 188] width 303 height 13
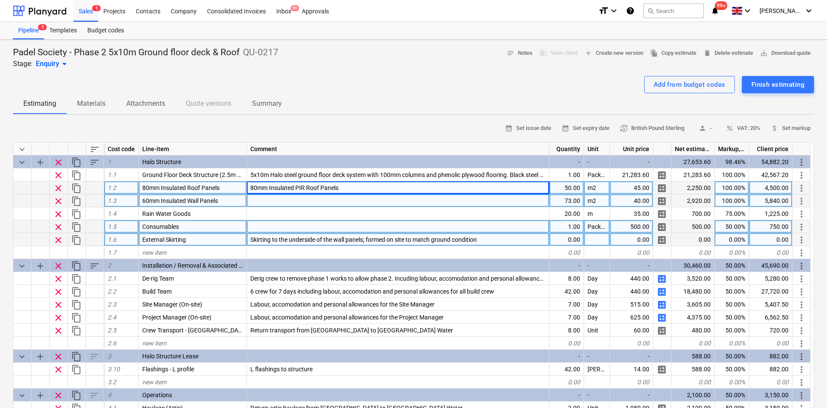
click at [313, 201] on div at bounding box center [398, 201] width 303 height 13
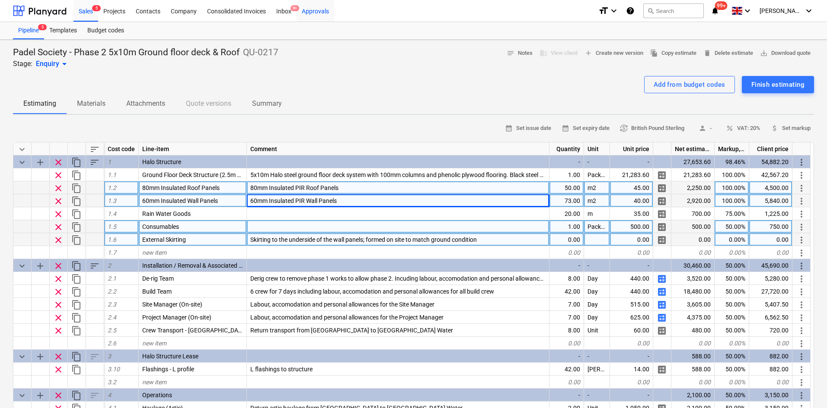
type textarea "x"
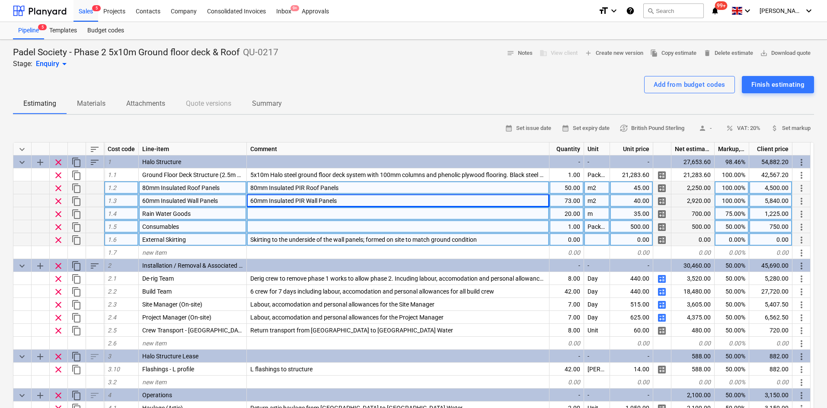
click at [300, 216] on div at bounding box center [398, 213] width 303 height 13
type input "Trapezoidal roof guttering system and all necessary down pipes"
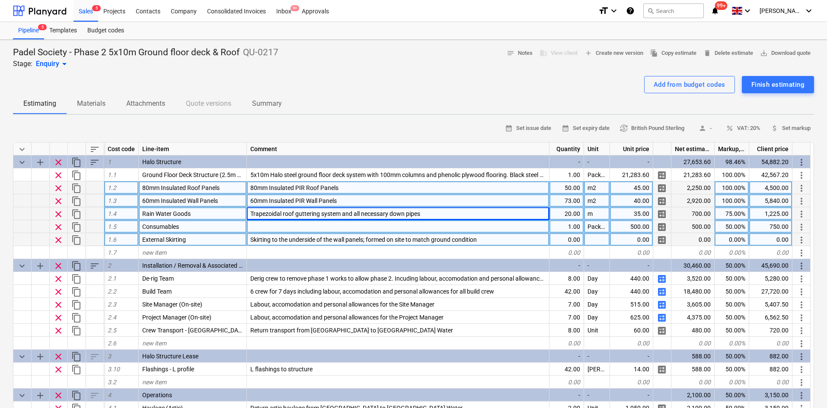
click at [274, 226] on div at bounding box center [398, 226] width 303 height 13
click at [357, 69] on div at bounding box center [413, 72] width 801 height 7
type textarea "x"
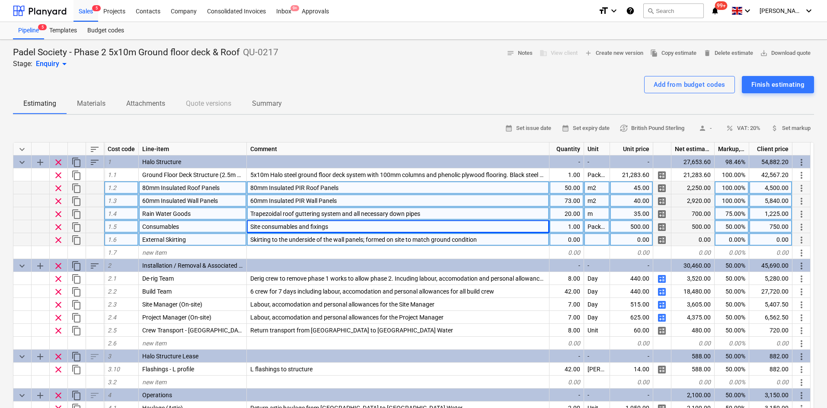
click at [556, 237] on div "0.00" at bounding box center [566, 239] width 35 height 13
type input "30"
type textarea "x"
type input "45"
type textarea "x"
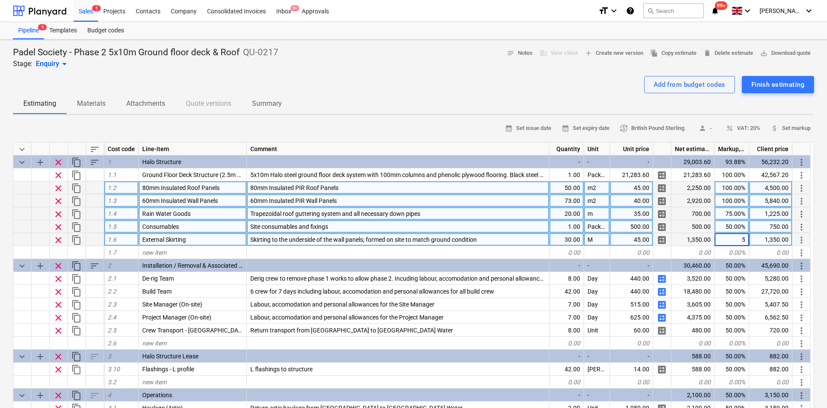
type input "50"
type textarea "x"
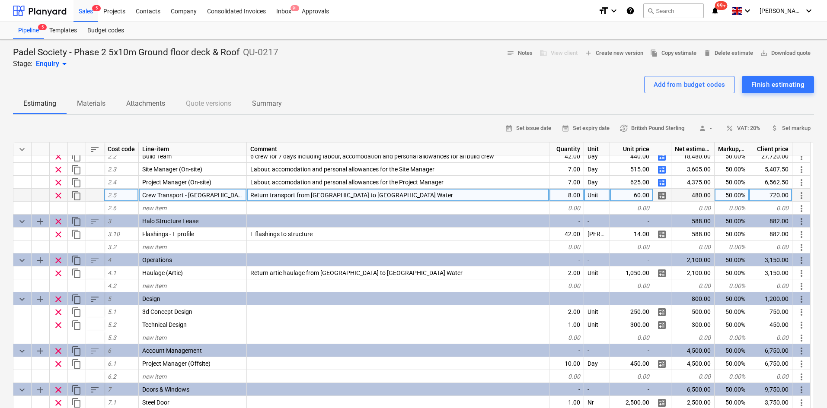
scroll to position [141, 0]
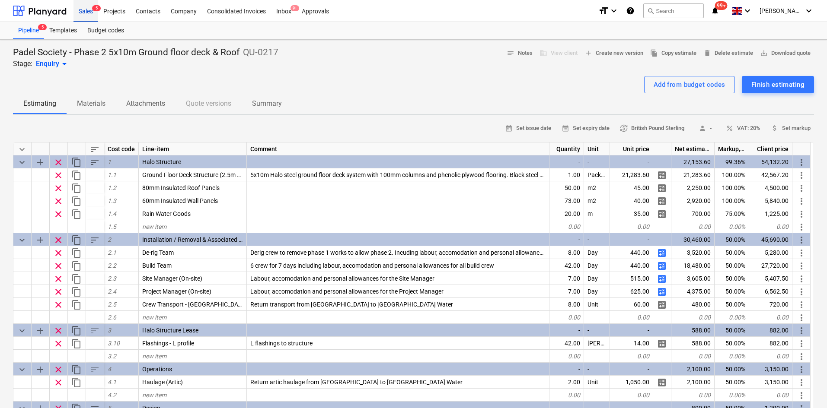
click at [93, 10] on span "5" at bounding box center [96, 8] width 9 height 6
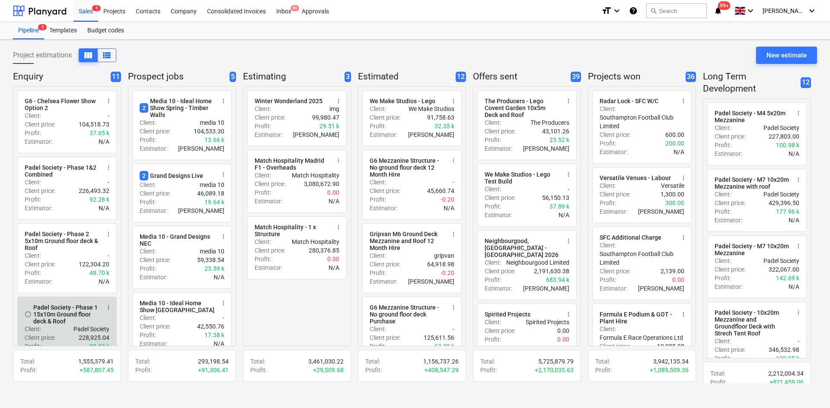
click at [70, 314] on div "Padel Society - Phase 1 15x10m Ground floor deck & Roof" at bounding box center [66, 314] width 67 height 21
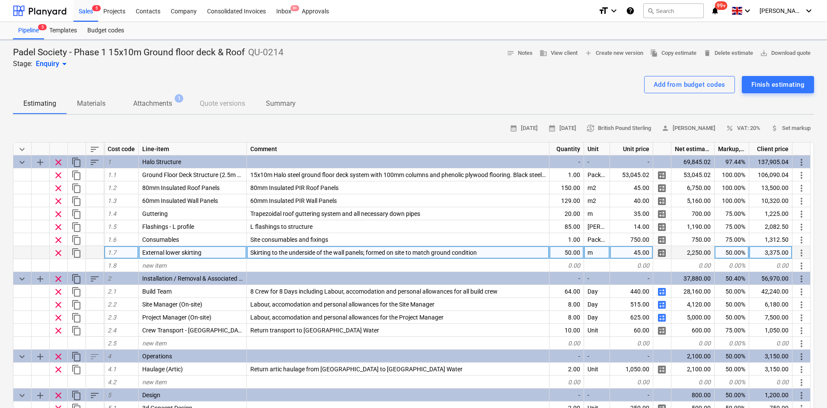
type textarea "x"
click at [284, 255] on span "Skirting to the underside of the wall panels; formed on site to match ground co…" at bounding box center [363, 252] width 226 height 7
click at [211, 254] on div "External lower skirting" at bounding box center [193, 252] width 108 height 13
click at [181, 252] on input "External lower skirting" at bounding box center [193, 252] width 108 height 13
drag, startPoint x: 181, startPoint y: 252, endPoint x: 166, endPoint y: 252, distance: 14.3
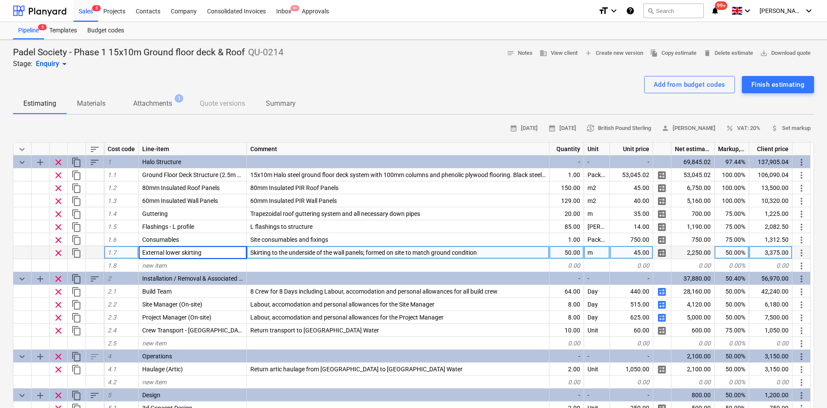
click at [166, 252] on input "External lower skirting" at bounding box center [193, 252] width 108 height 13
click at [169, 252] on input "External skirting" at bounding box center [193, 252] width 108 height 13
type input "External Skirting"
type textarea "x"
click at [315, 252] on span "Skirting to the underside of the wall panels; formed on site to match ground co…" at bounding box center [363, 252] width 226 height 7
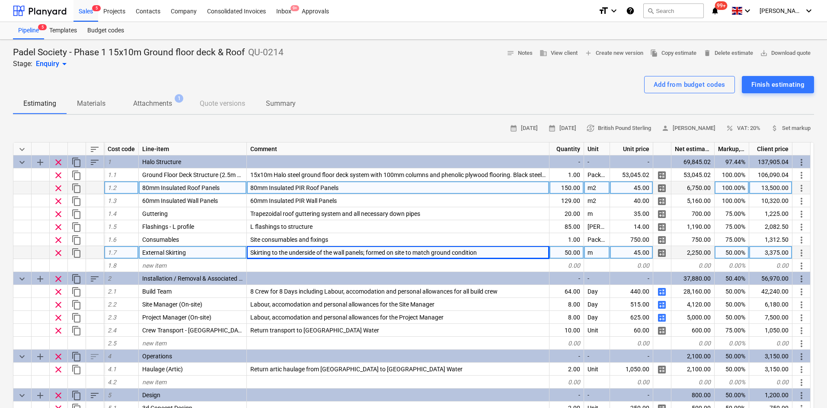
click at [341, 184] on div "80mm Insulated PIR Roof Panels" at bounding box center [398, 188] width 303 height 13
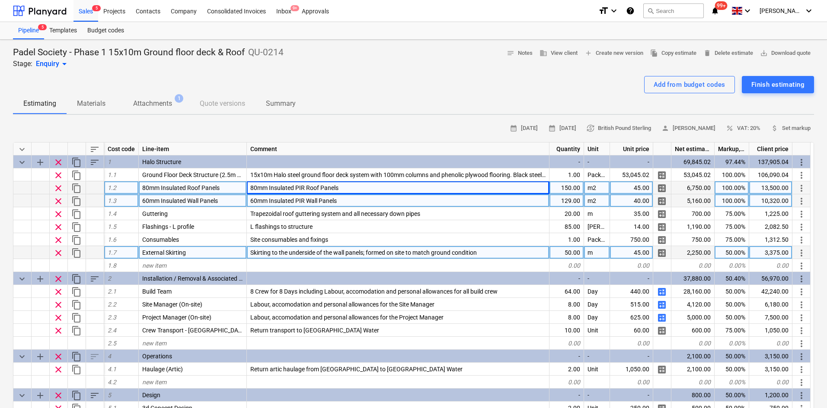
click at [302, 203] on span "60mm Insulated PIR Wall Panels" at bounding box center [293, 201] width 86 height 7
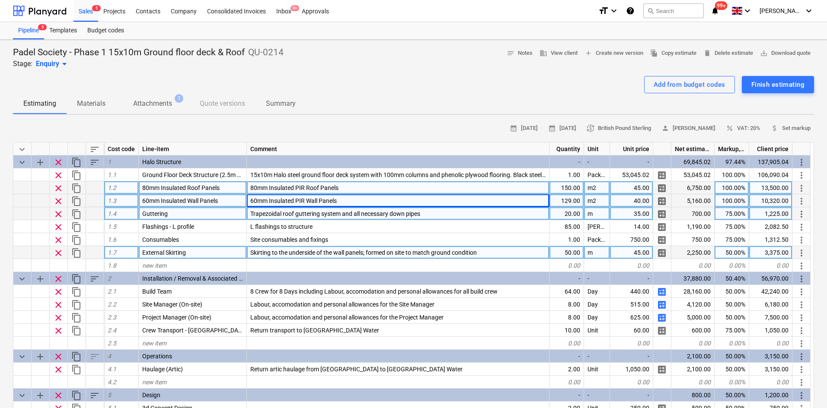
click at [303, 217] on span "Trapezoidal roof guttering system and all necessary down pipes" at bounding box center [335, 213] width 170 height 7
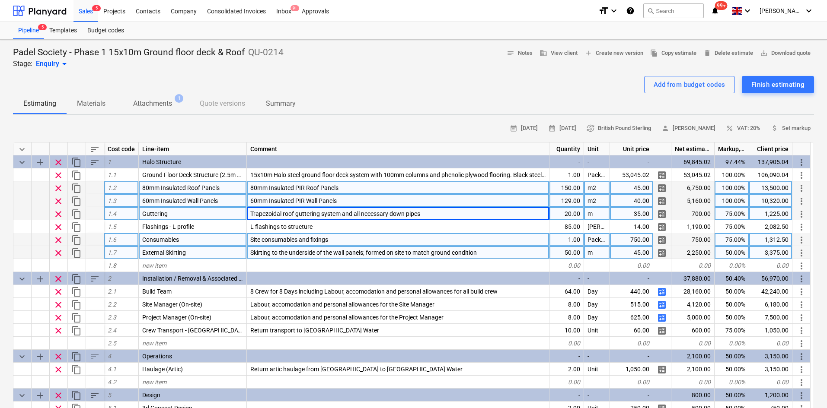
click at [311, 236] on div "Site consumables and fixings" at bounding box center [398, 239] width 303 height 13
